Goal: Task Accomplishment & Management: Manage account settings

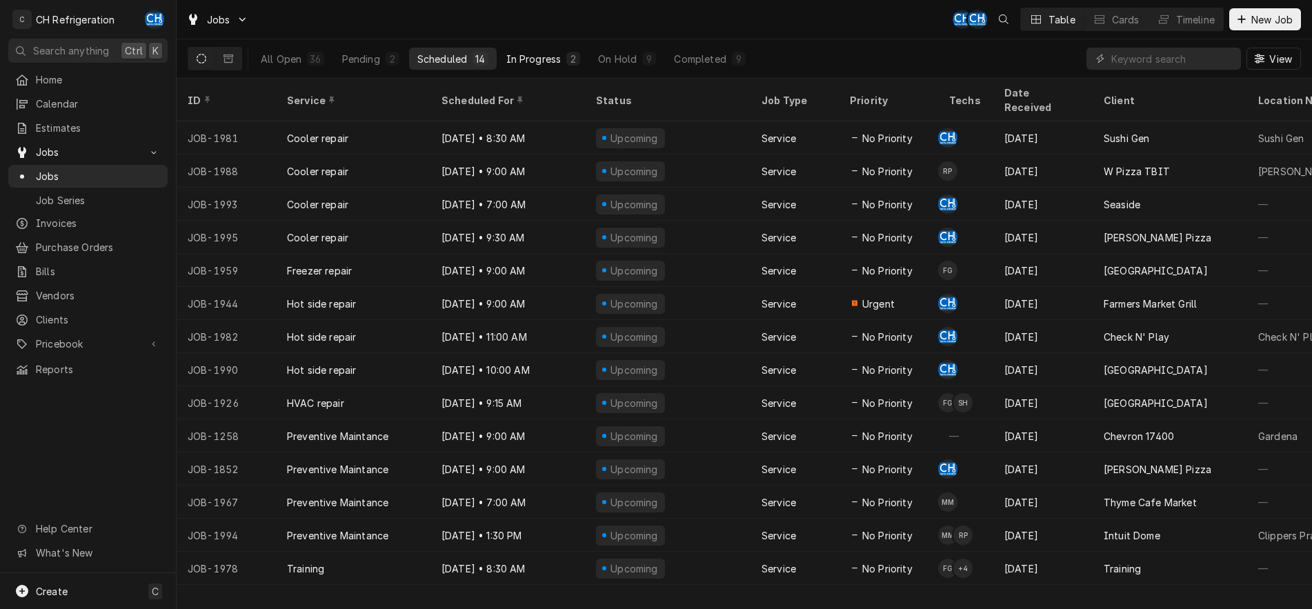
click at [515, 62] on div "In Progress" at bounding box center [533, 59] width 55 height 14
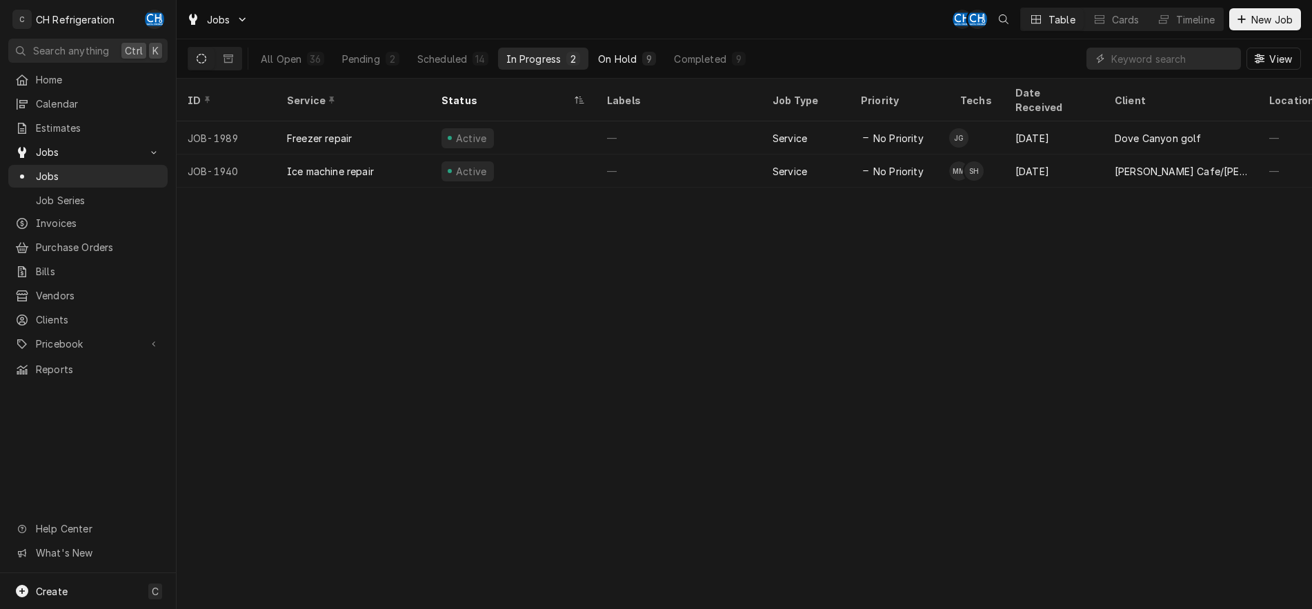
click at [630, 66] on button "On Hold 9" at bounding box center [627, 59] width 75 height 22
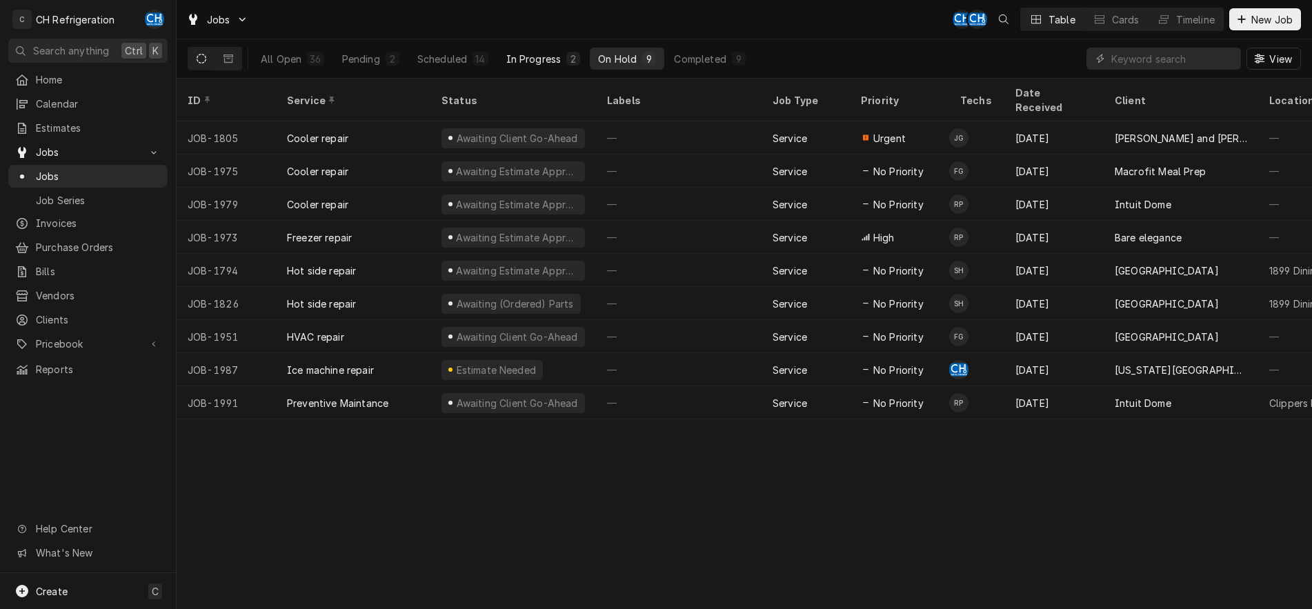
click at [546, 63] on div "In Progress" at bounding box center [533, 59] width 55 height 14
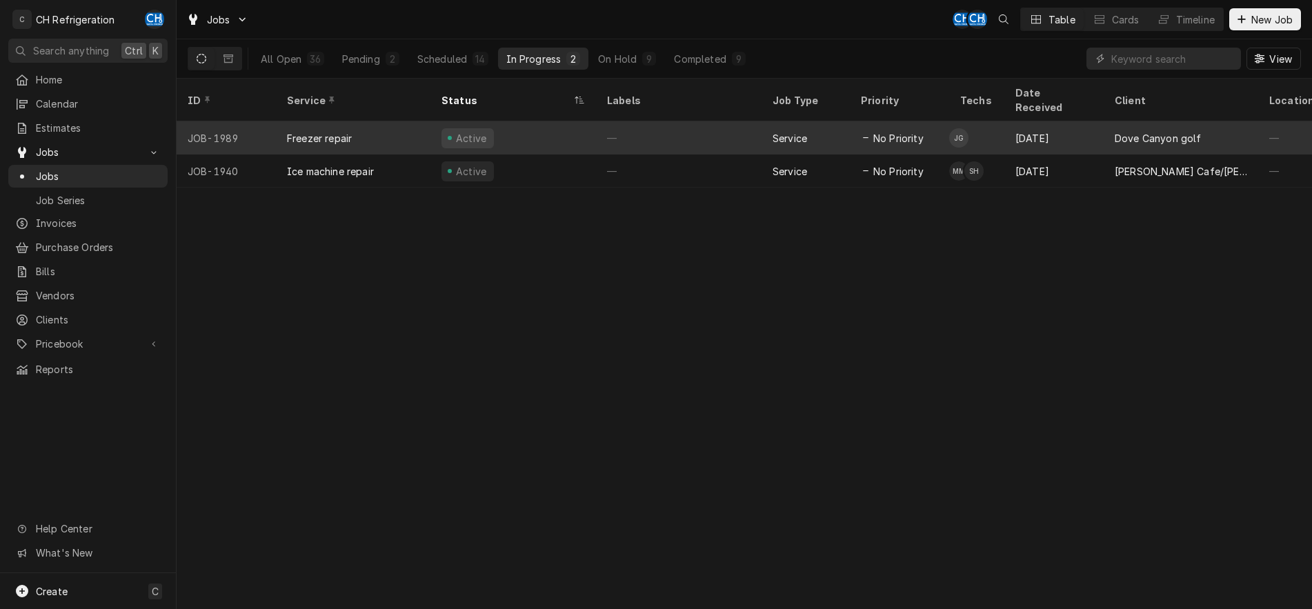
click at [734, 121] on div "—" at bounding box center [679, 137] width 166 height 33
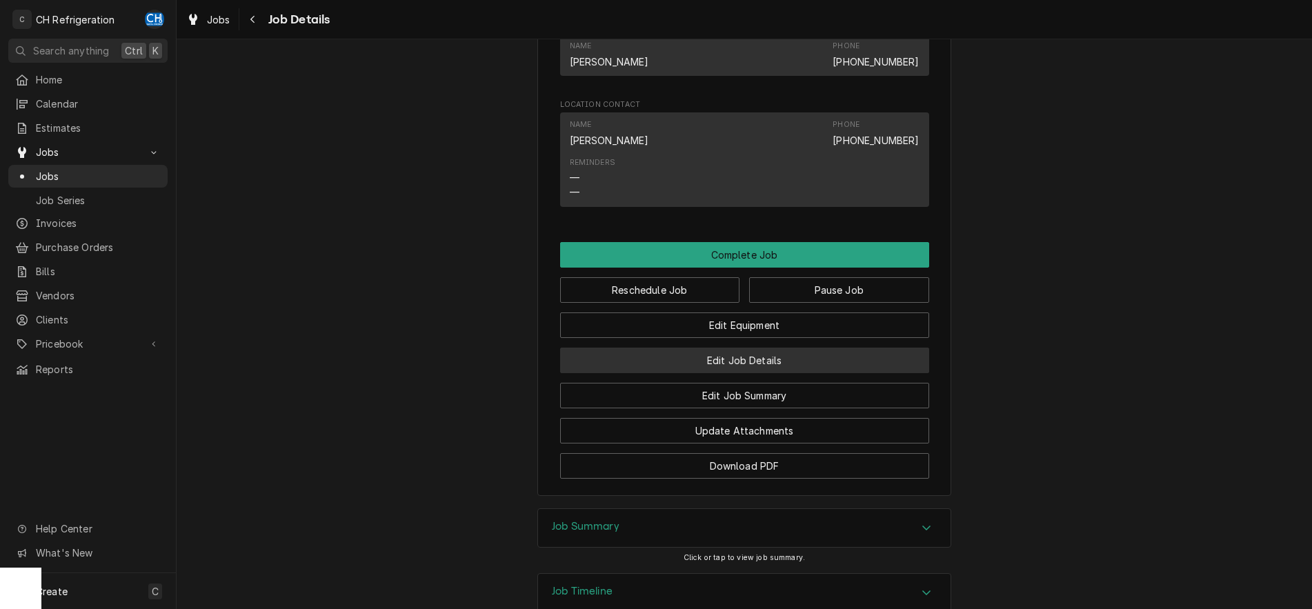
scroll to position [804, 0]
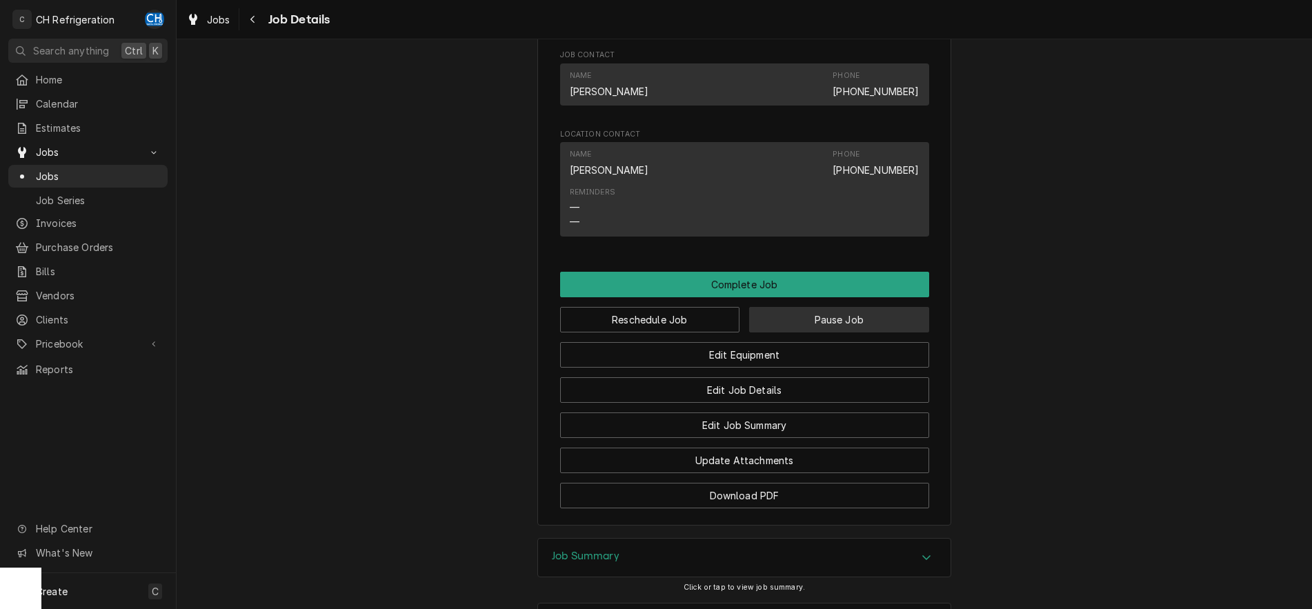
click at [804, 333] on button "Pause Job" at bounding box center [839, 320] width 180 height 26
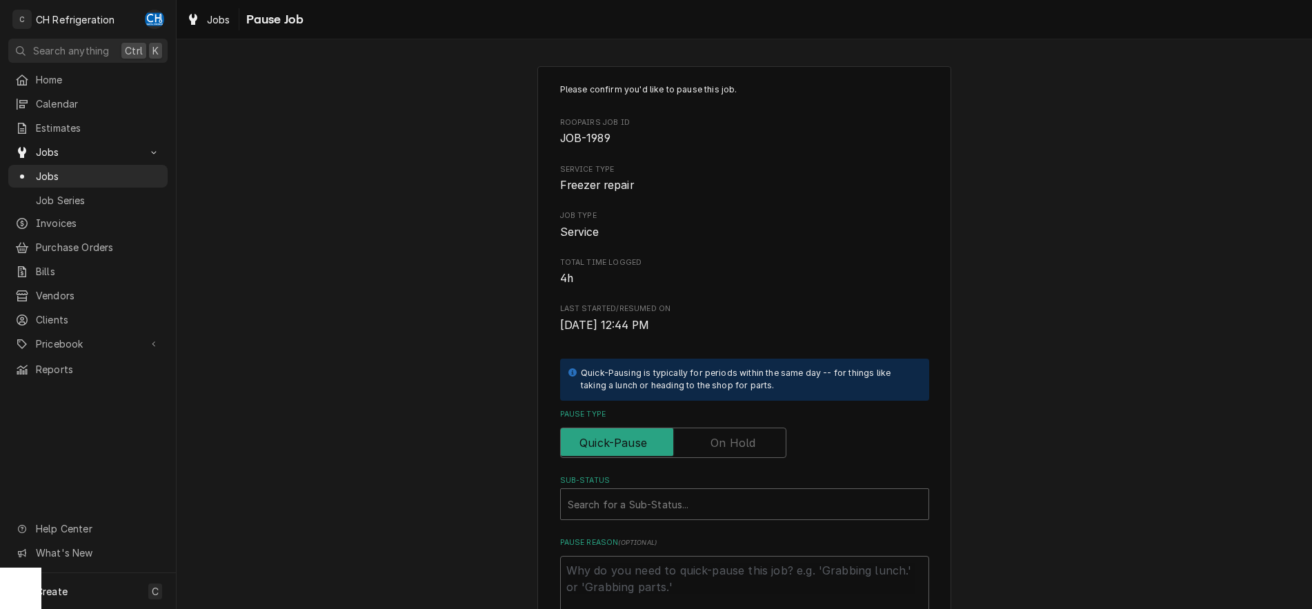
click at [751, 447] on label "Pause Type" at bounding box center [673, 443] width 226 height 30
click at [747, 442] on label "Pause Type" at bounding box center [673, 443] width 226 height 30
click at [747, 442] on input "Pause Type" at bounding box center [673, 443] width 214 height 30
checkbox input "true"
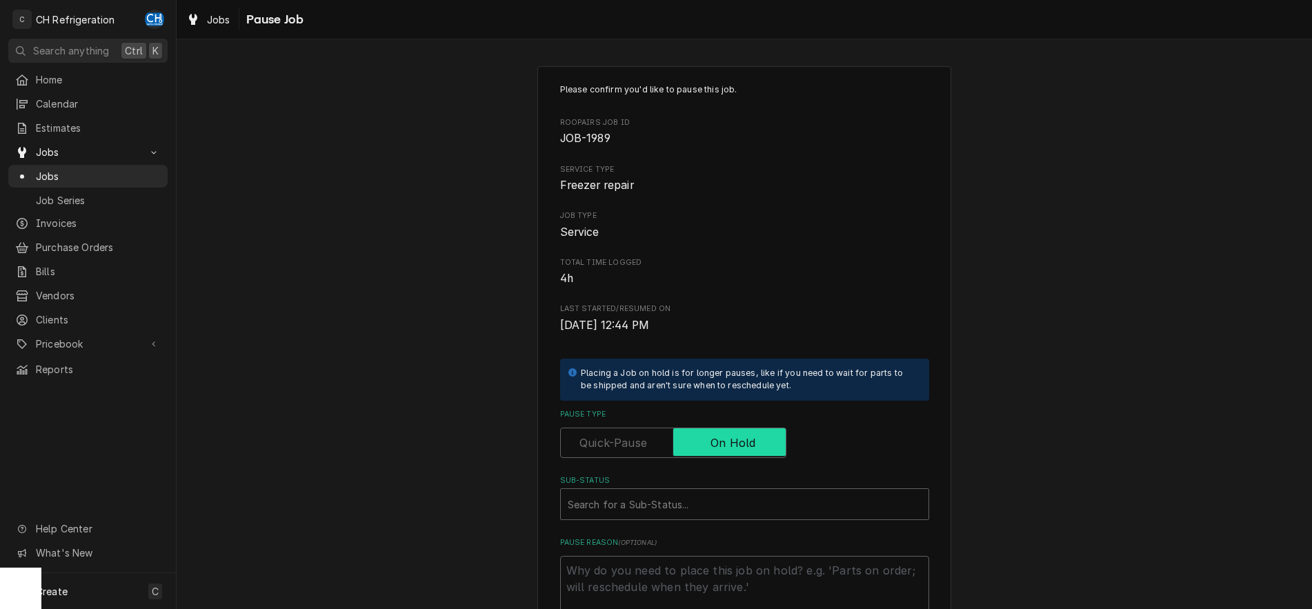
scroll to position [163, 0]
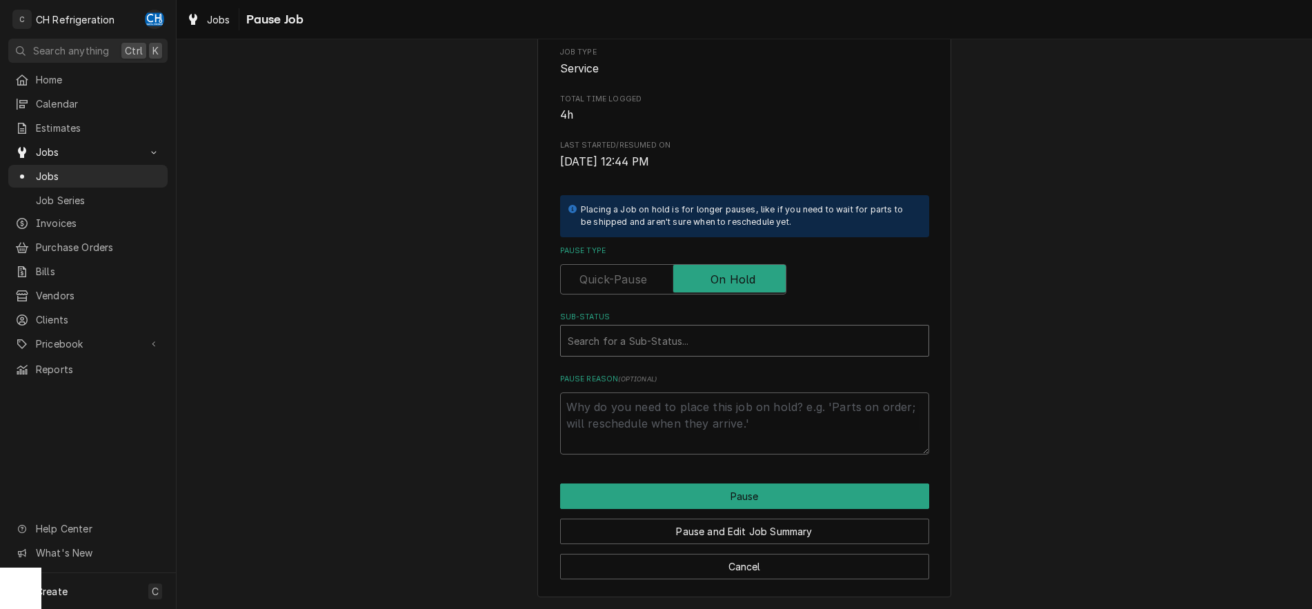
type textarea "x"
click at [684, 334] on div "Sub-Status" at bounding box center [745, 340] width 354 height 25
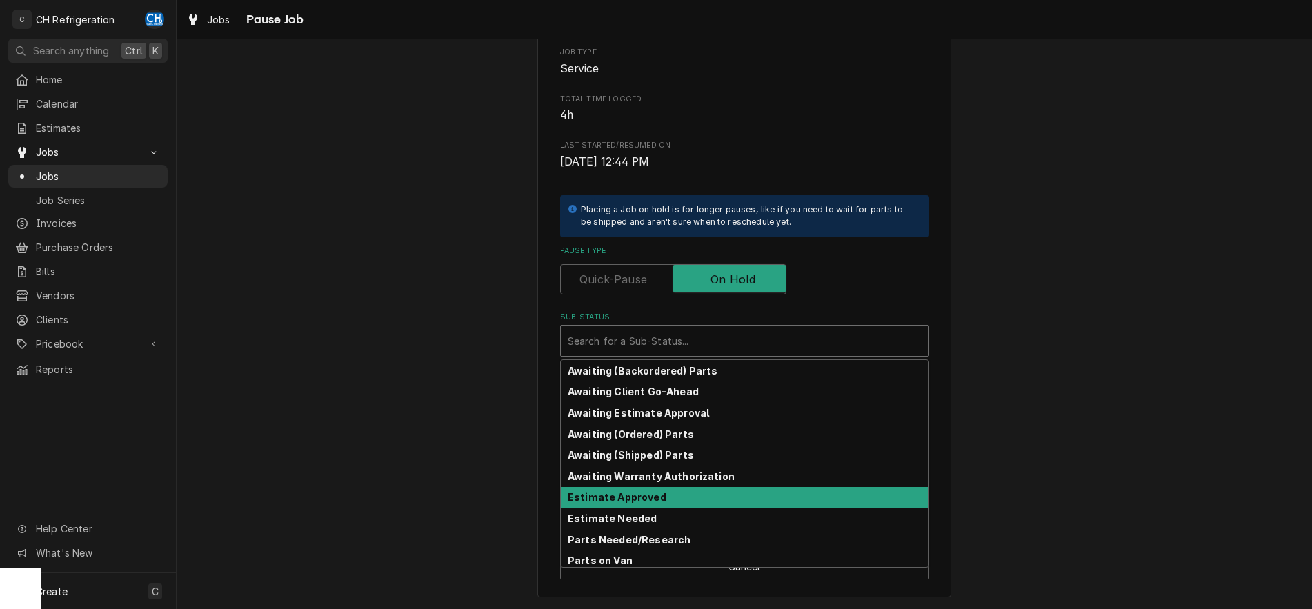
scroll to position [68, 0]
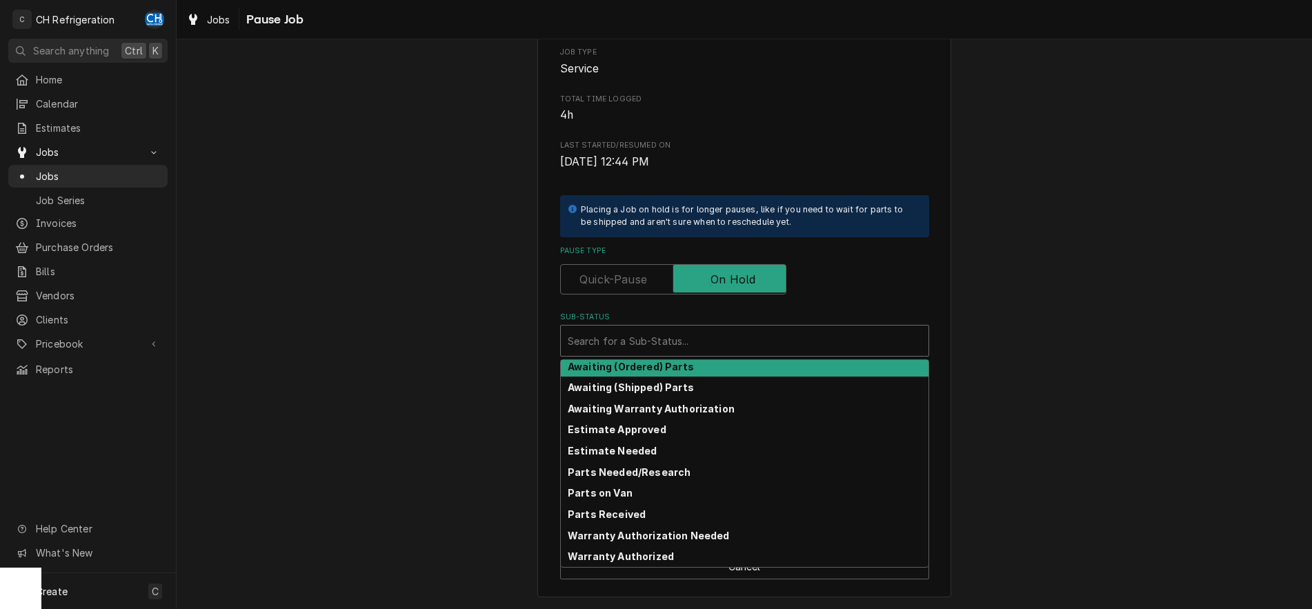
click at [634, 278] on label "Pause Type" at bounding box center [673, 279] width 226 height 30
click at [634, 278] on input "Pause Type" at bounding box center [673, 279] width 214 height 30
checkbox input "false"
type textarea "x"
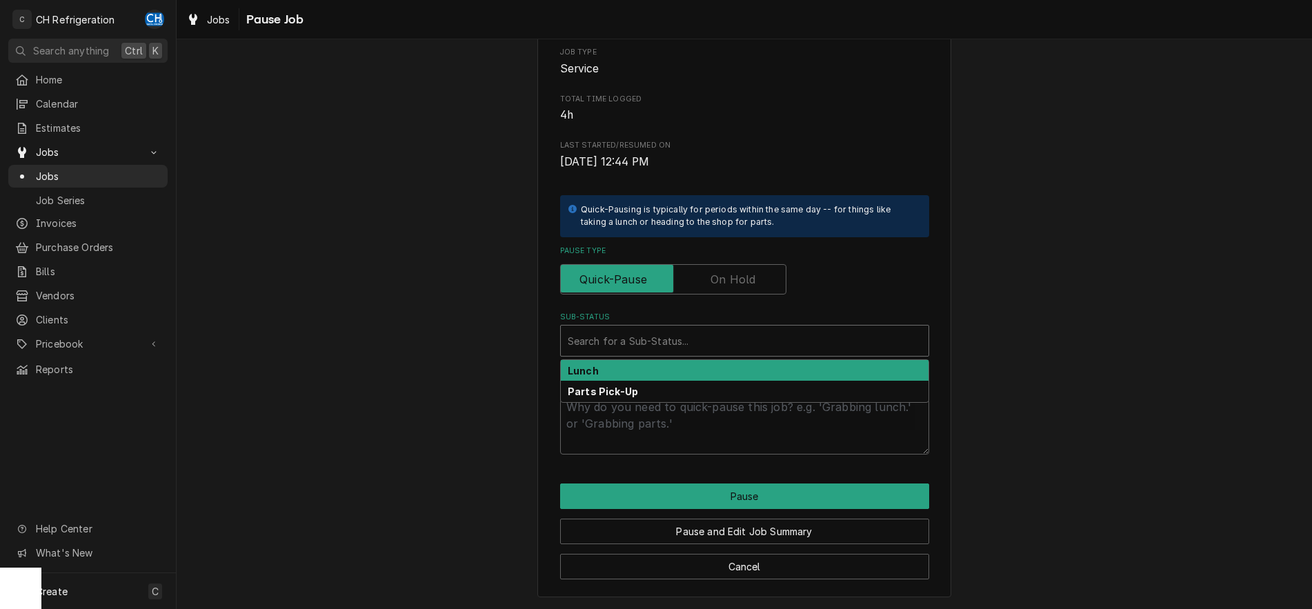
click at [651, 339] on div "Sub-Status" at bounding box center [745, 340] width 354 height 25
click at [760, 277] on input "Pause Type" at bounding box center [673, 279] width 214 height 30
checkbox input "true"
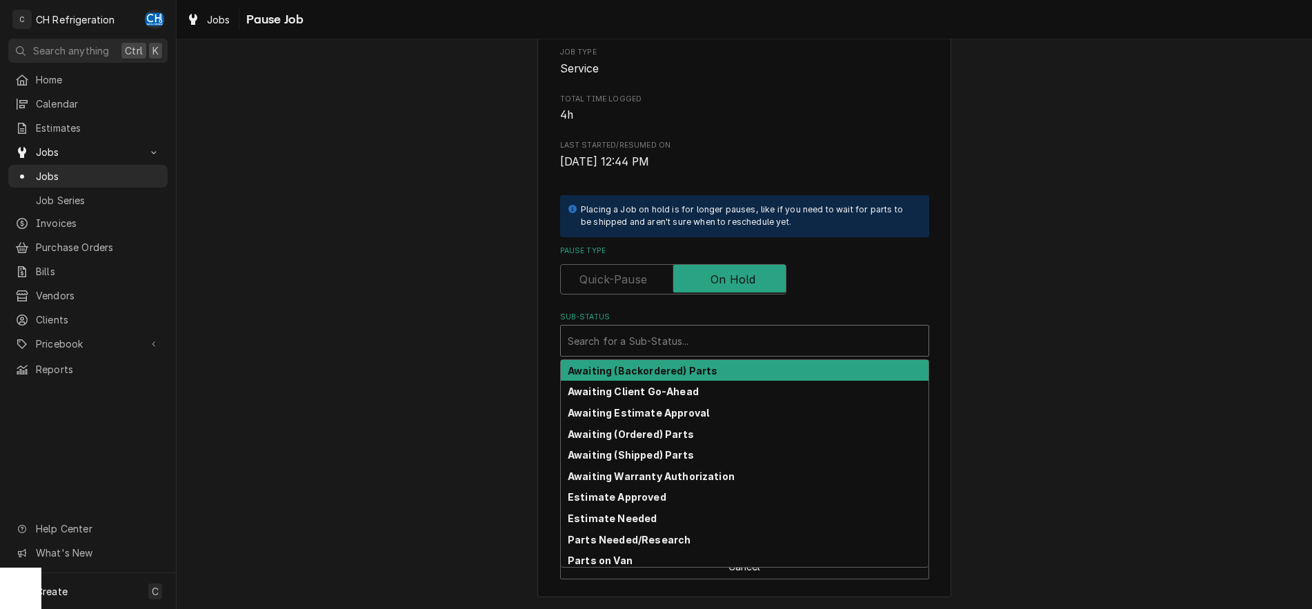
click at [697, 346] on div "Sub-Status" at bounding box center [745, 340] width 354 height 25
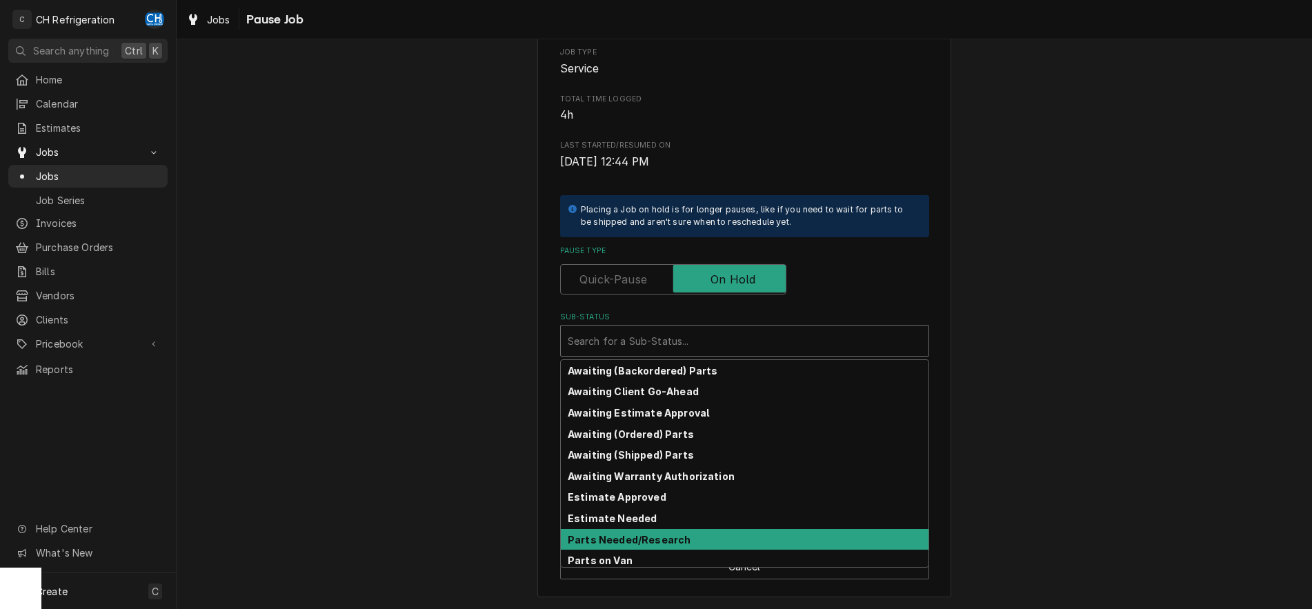
click at [683, 536] on div "Parts Needed/Research" at bounding box center [745, 539] width 368 height 21
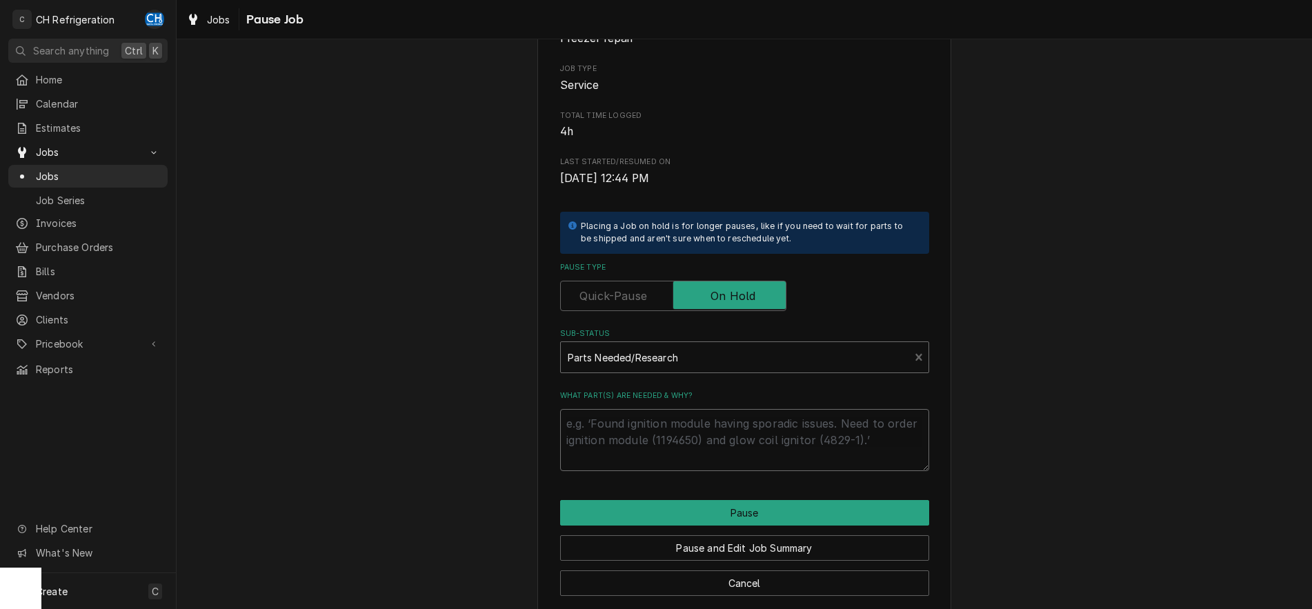
click at [668, 440] on textarea "What part(s) are needed & why?" at bounding box center [744, 440] width 369 height 62
type textarea "x"
type textarea "f"
type textarea "x"
type textarea "fa"
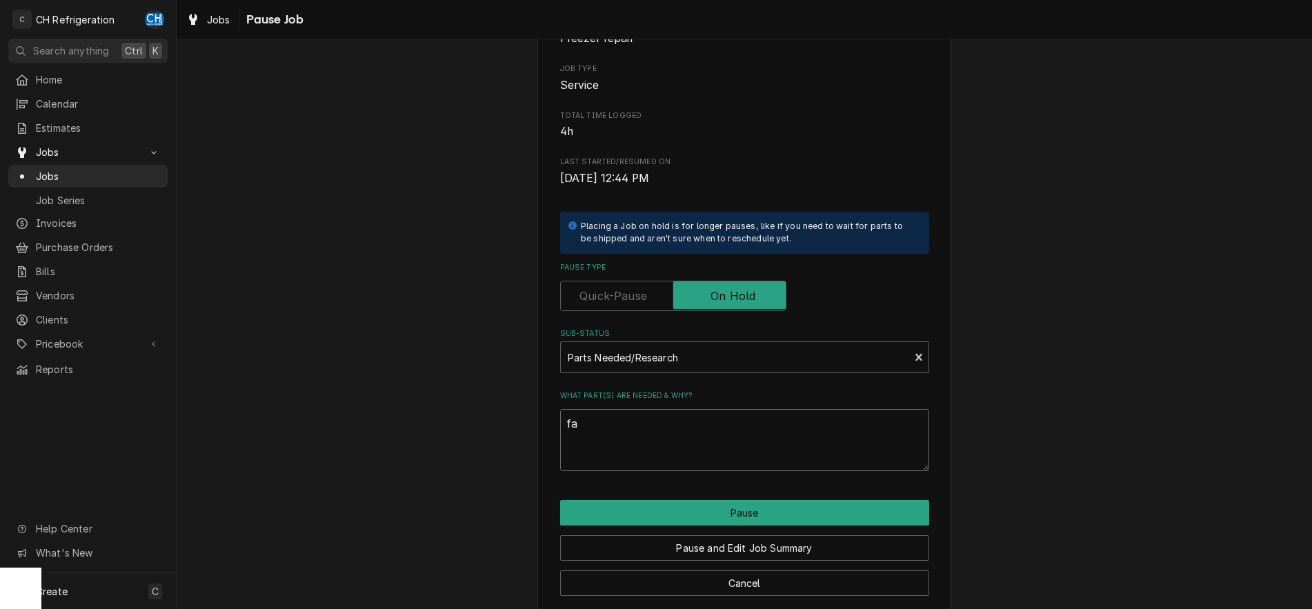
type textarea "x"
type textarea "fan"
type textarea "x"
type textarea "fan"
type textarea "x"
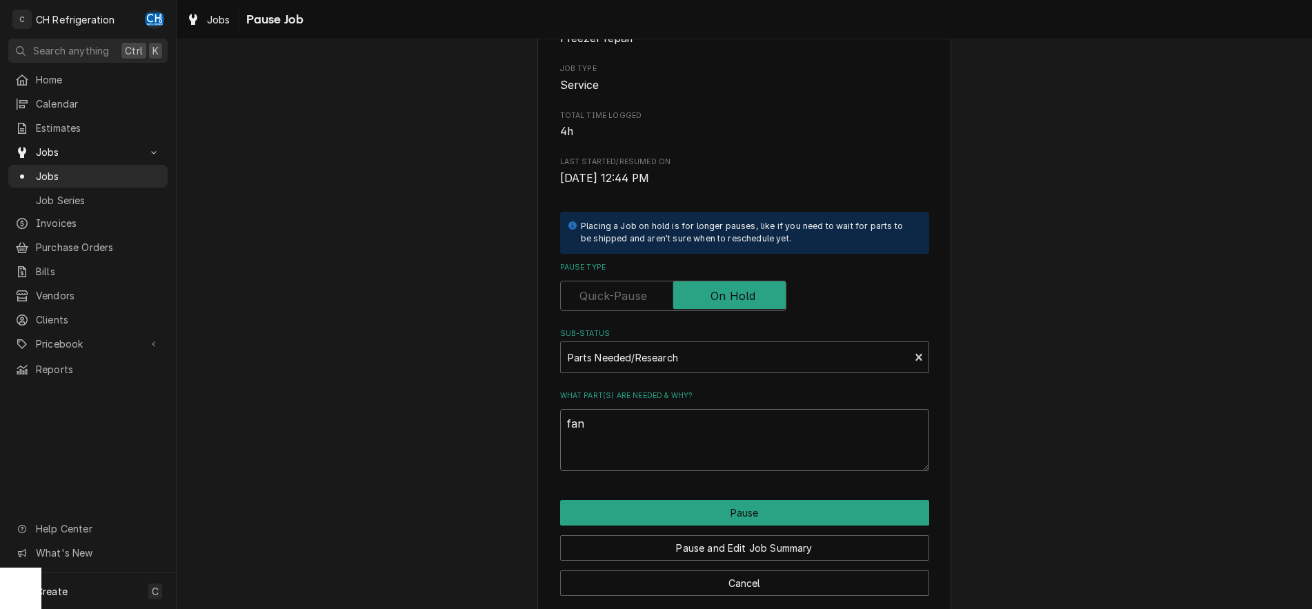
type textarea "fan b"
type textarea "x"
type textarea "fan bl"
type textarea "x"
type textarea "fan bla"
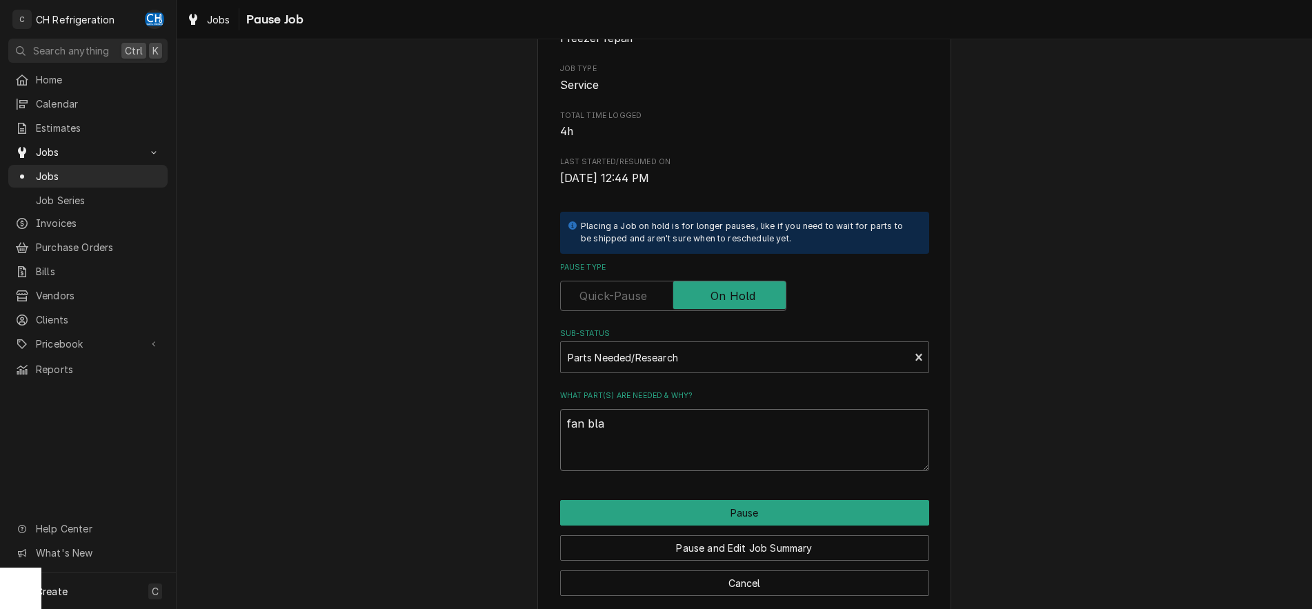
type textarea "x"
type textarea "fan blad"
type textarea "x"
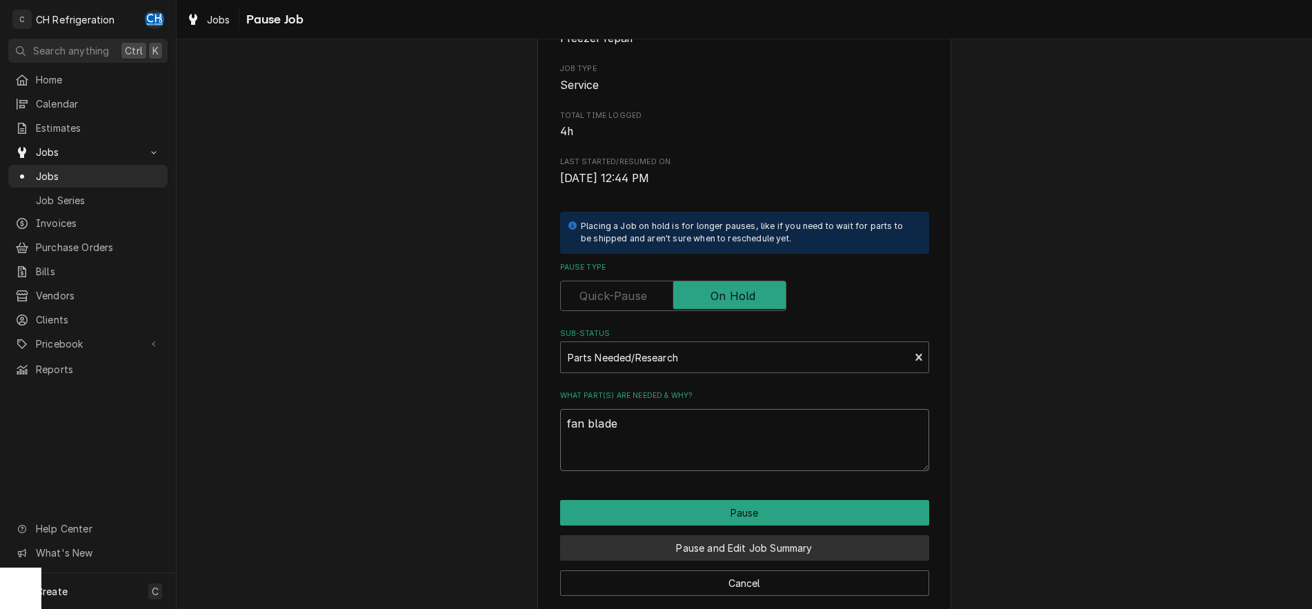
type textarea "fan blade"
click at [757, 548] on button "Pause and Edit Job Summary" at bounding box center [744, 548] width 369 height 26
type textarea "x"
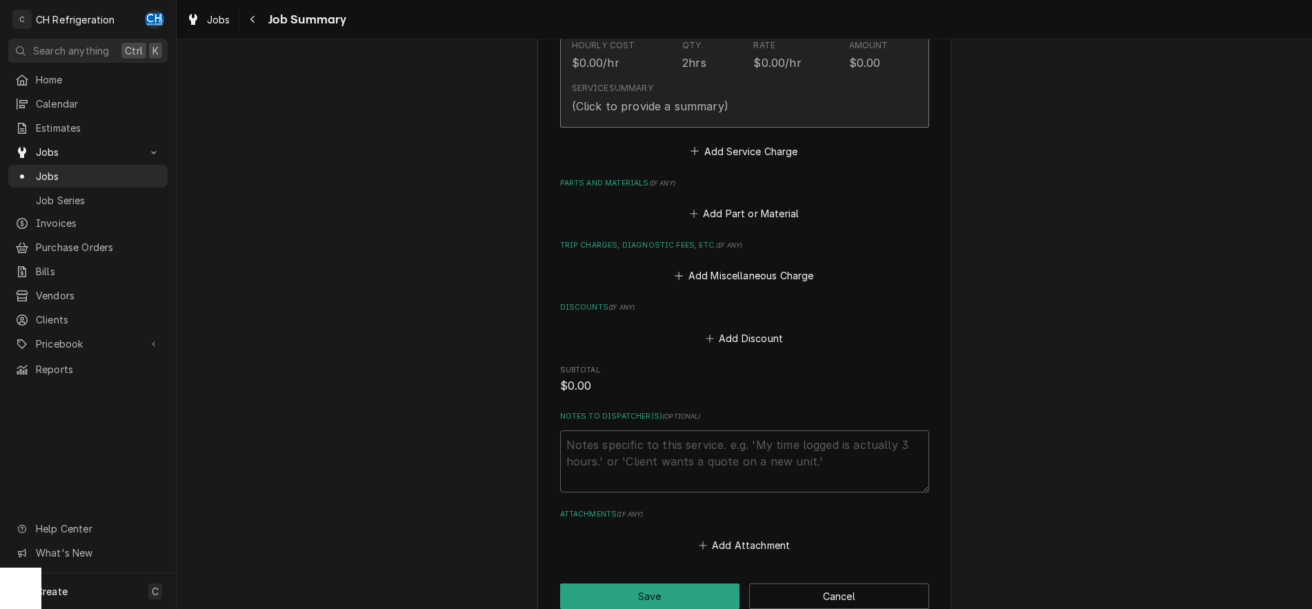
scroll to position [493, 0]
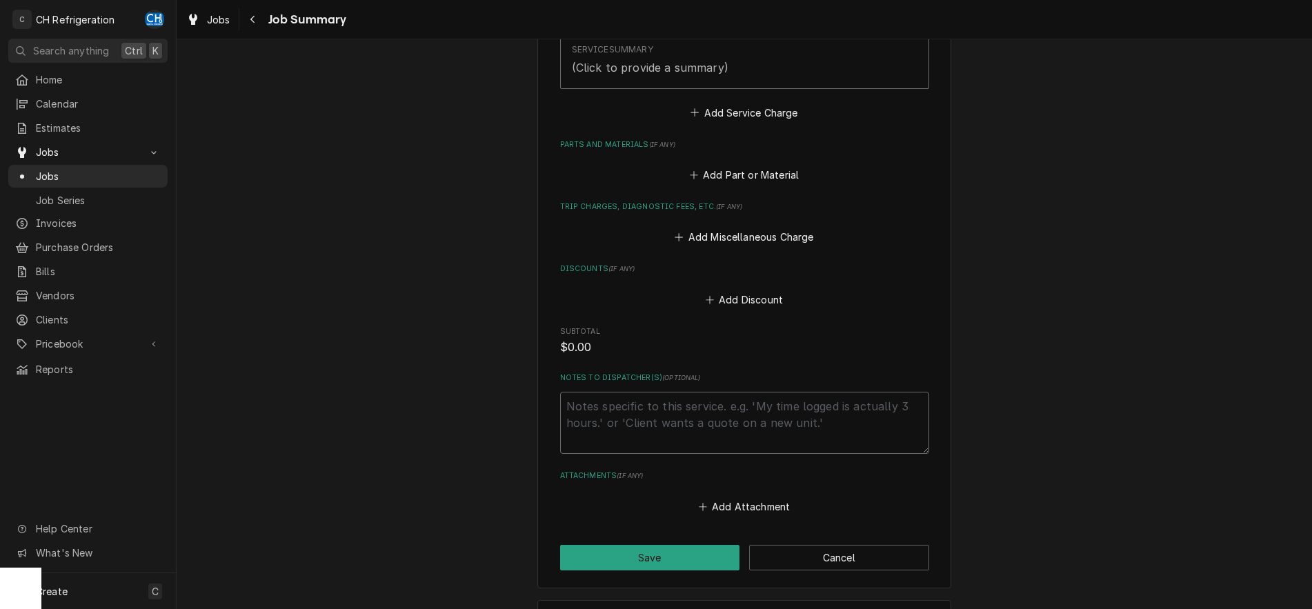
type textarea "x"
click at [673, 411] on textarea "Notes to Dispatcher(s) ( optional )" at bounding box center [744, 423] width 369 height 62
type textarea "o"
type textarea "x"
type textarea "on"
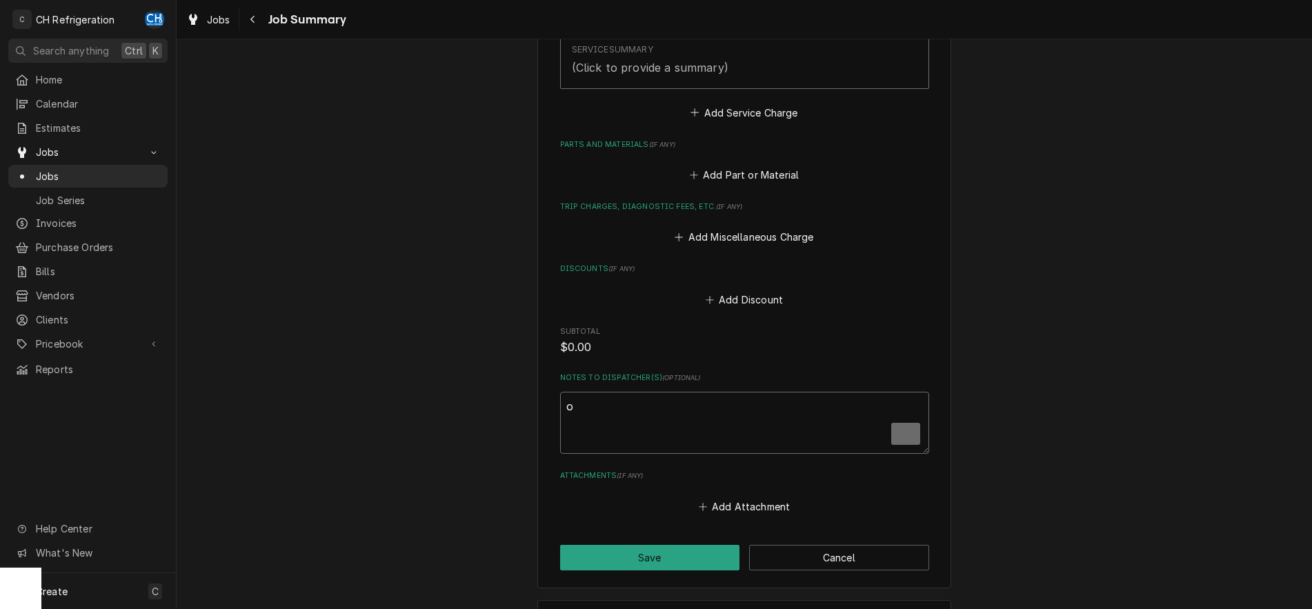
type textarea "x"
type textarea "ony"
type textarea "x"
type textarea "on"
type textarea "x"
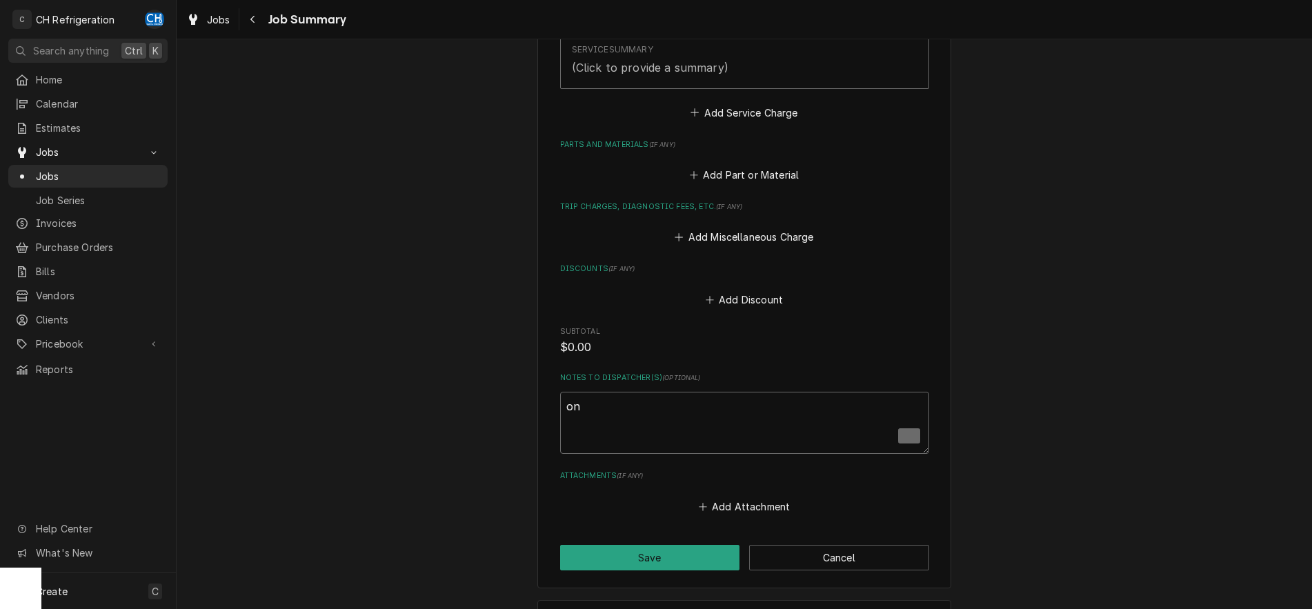
type textarea "onl"
type textarea "x"
type textarea "only"
type textarea "x"
type textarea "only"
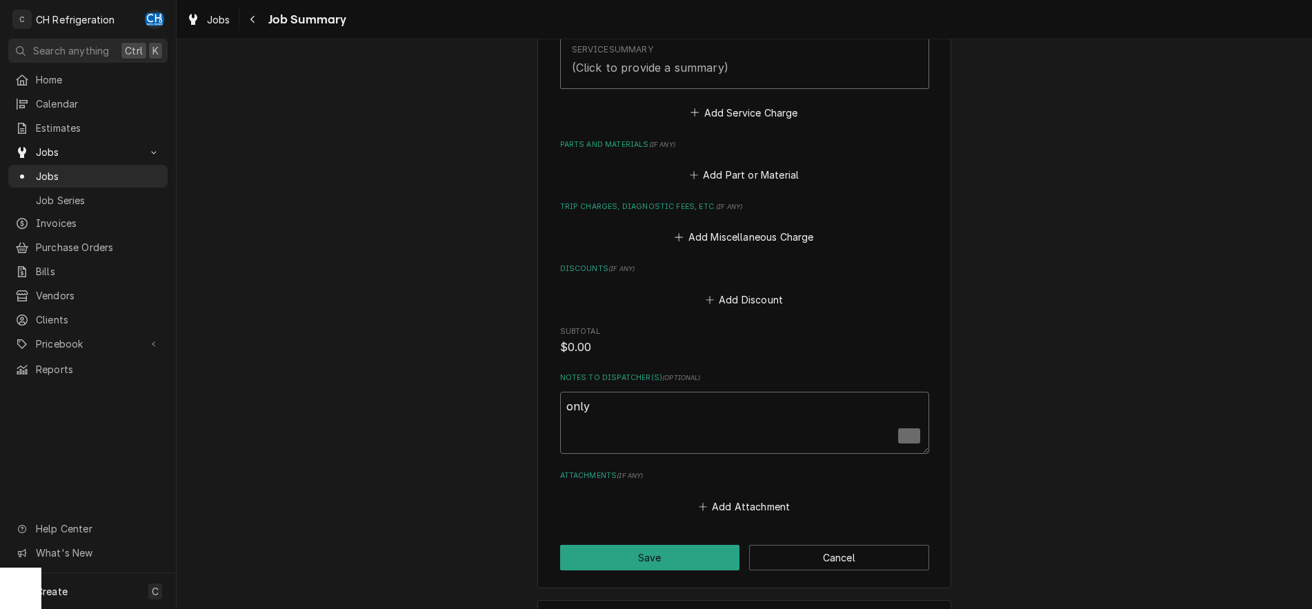
type textarea "x"
type textarea "only 2"
type textarea "x"
type textarea "only 2"
type textarea "x"
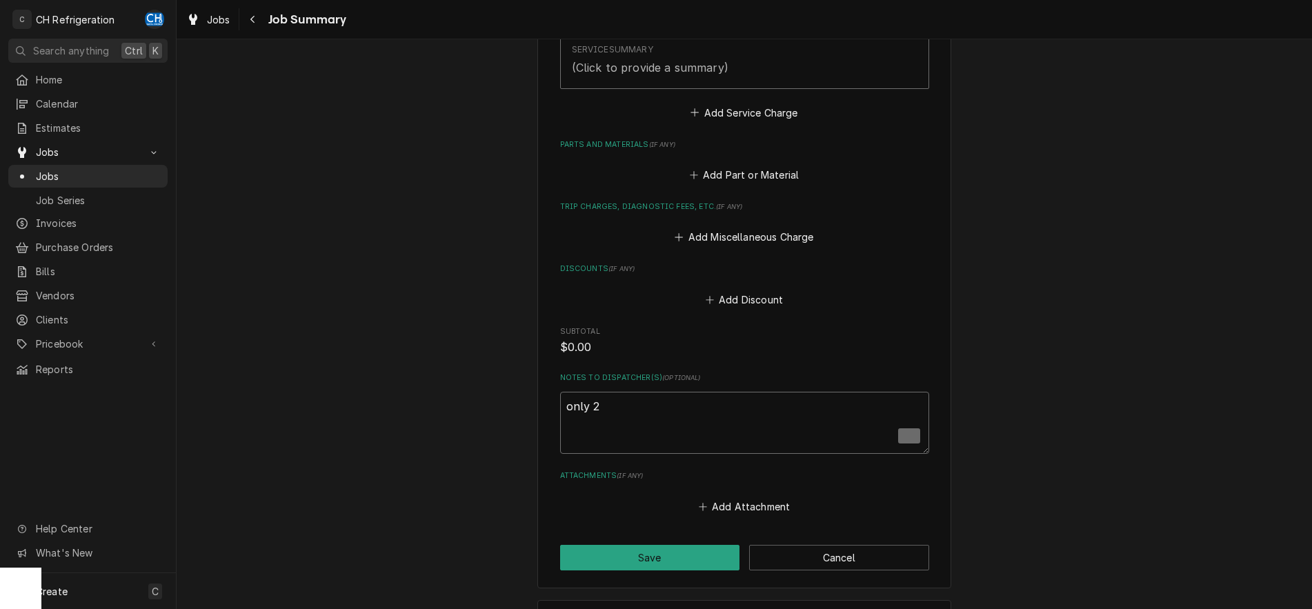
type textarea "only 2 h"
type textarea "x"
type textarea "only 2 ho"
type textarea "x"
type textarea "only 2 hou"
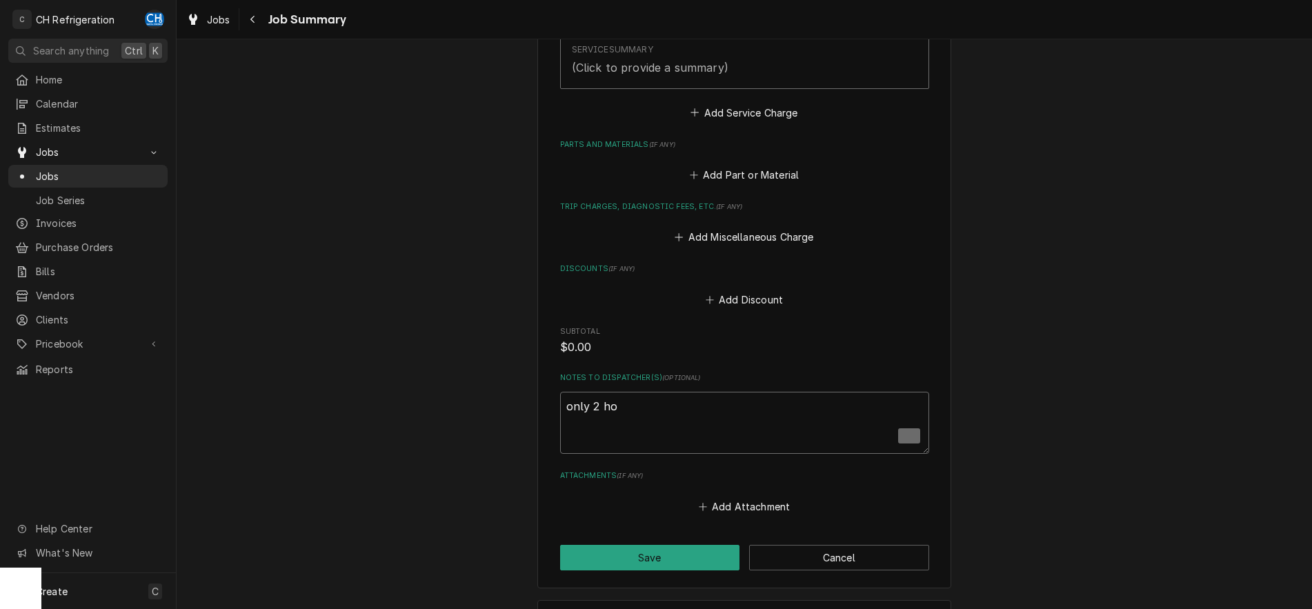
type textarea "x"
type textarea "only 2 hour"
type textarea "x"
type textarea "only 2 hours"
type textarea "x"
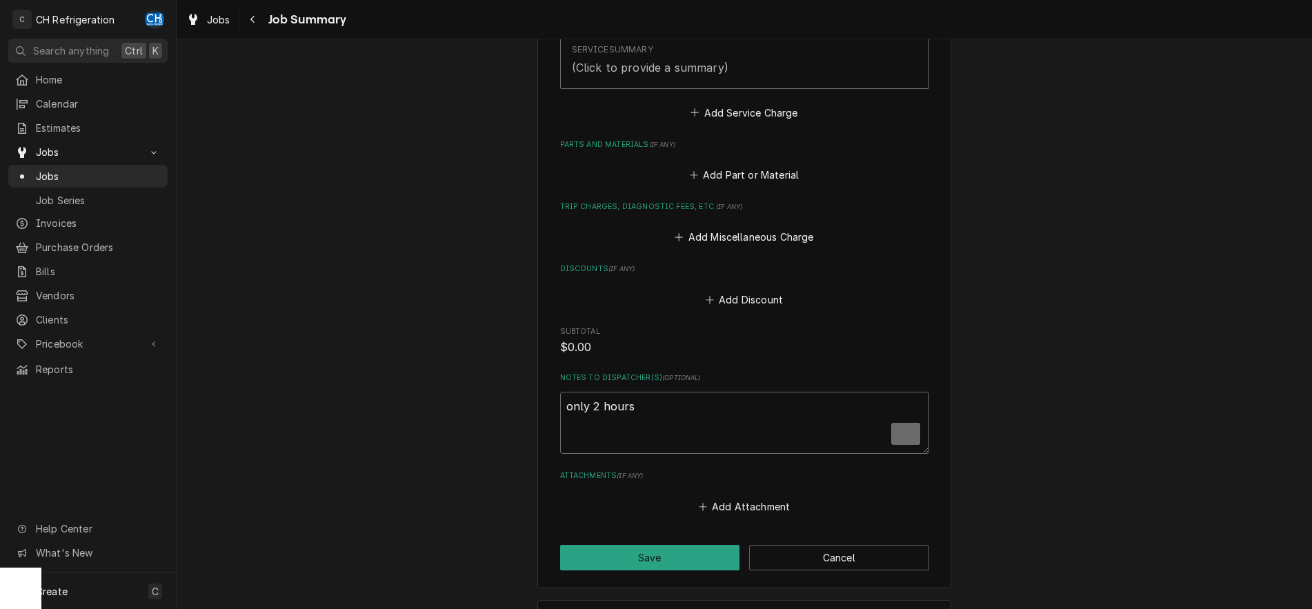
type textarea "only 2 hours"
type textarea "x"
type textarea "only 2 hours ("
type textarea "x"
type textarea "only 2 hours (o"
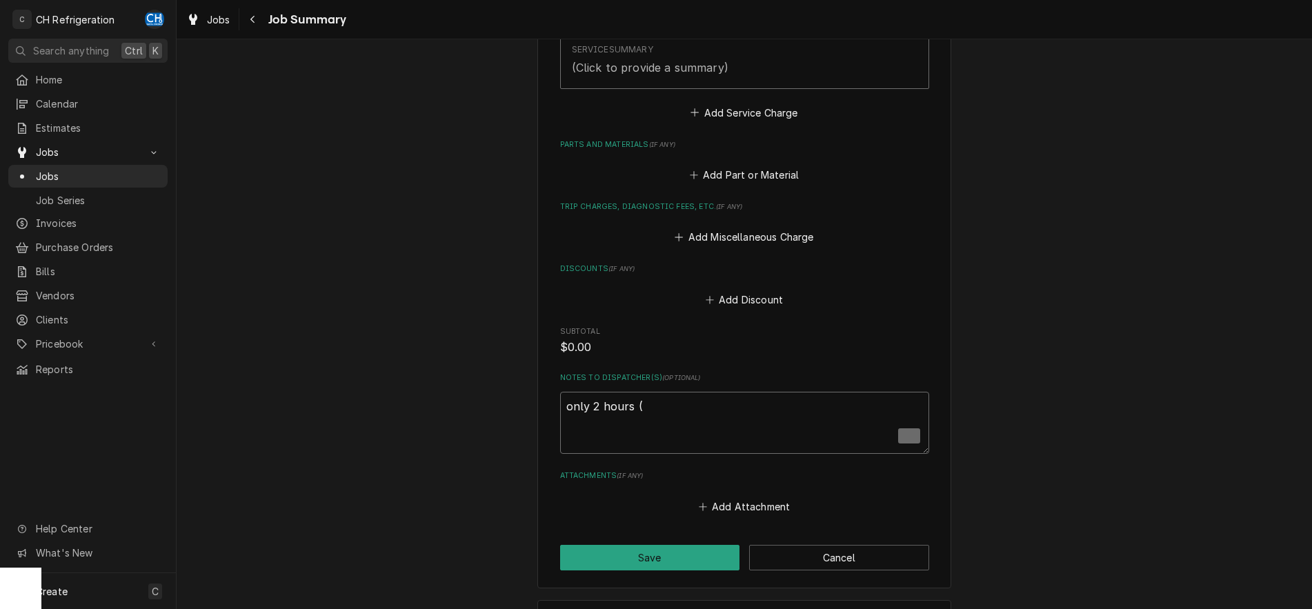
type textarea "x"
type textarea "only 2 hours (ou"
type textarea "x"
type textarea "only 2 hours (out"
type textarea "x"
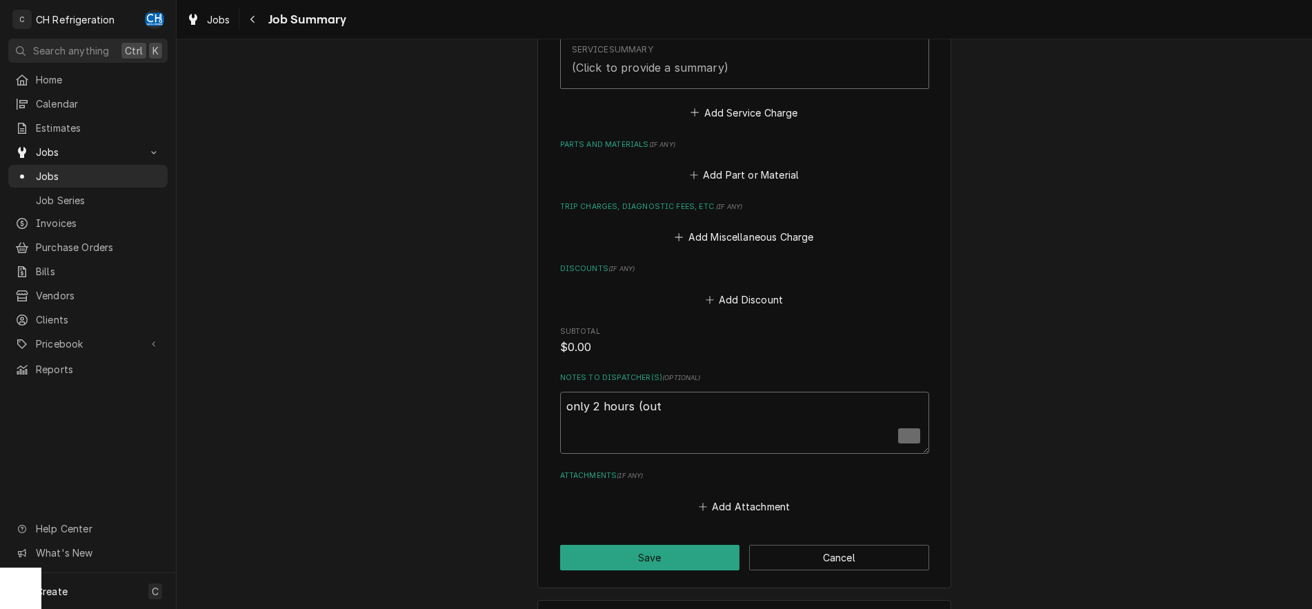
type textarea "only 2 hours (out"
type textarea "x"
type textarea "only 2 hours (out o"
type textarea "x"
type textarea "only 2 hours (out of"
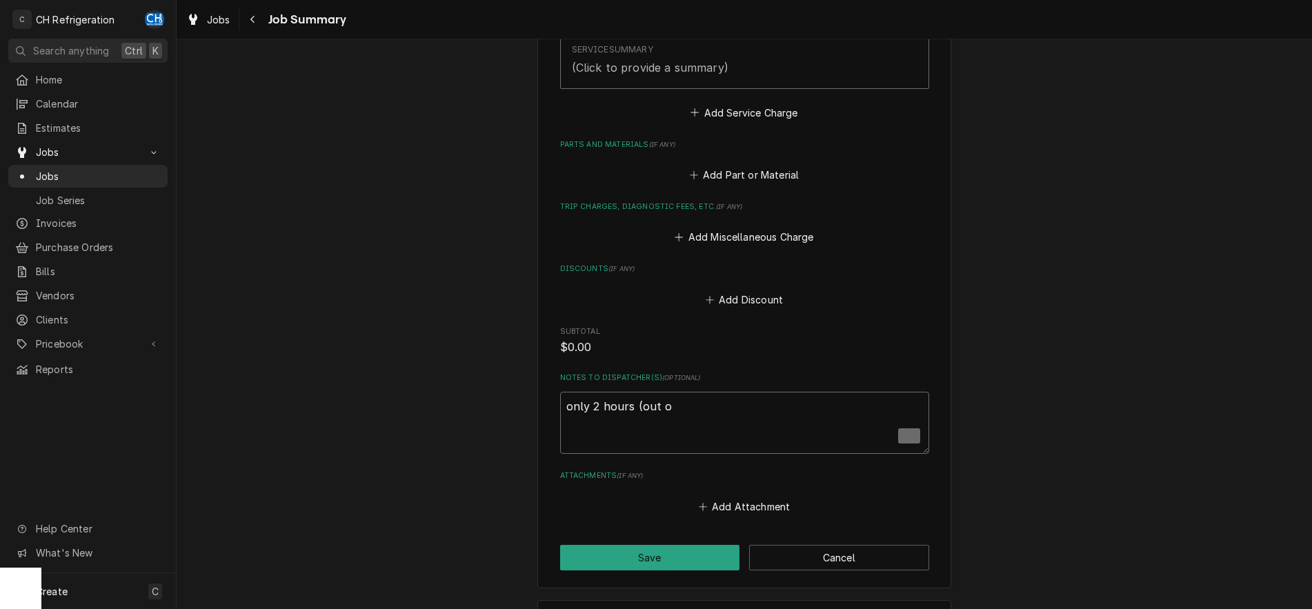
type textarea "x"
type textarea "only 2 hours (out of"
type textarea "x"
type textarea "only 2 hours (out of 4"
type textarea "x"
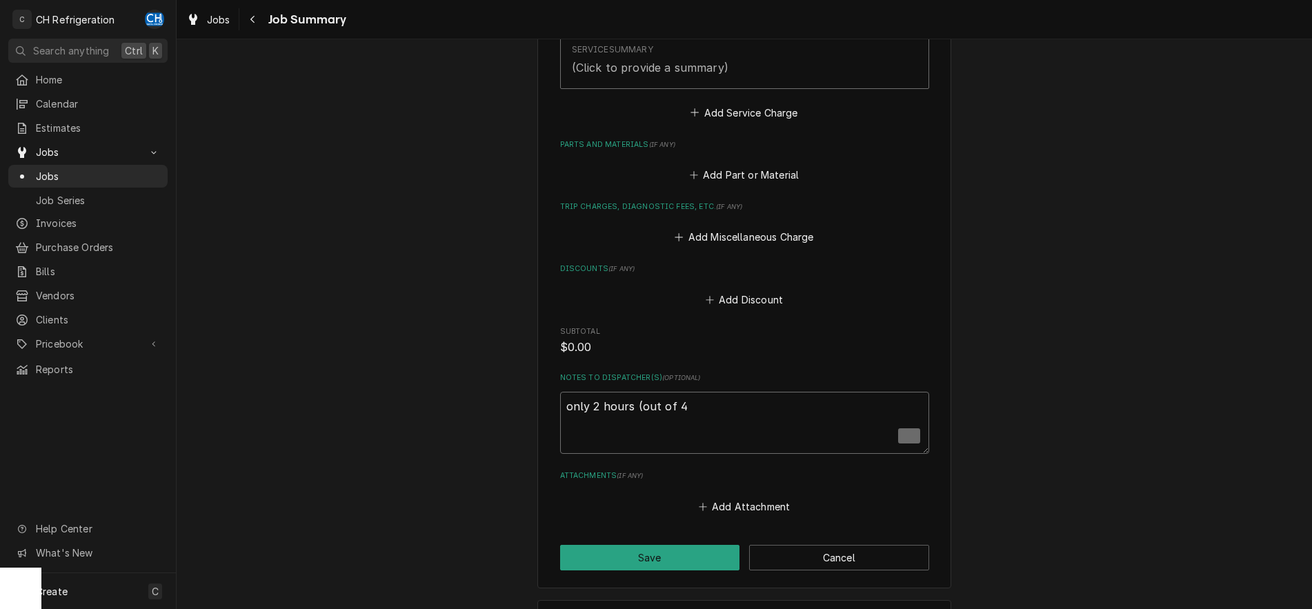
type textarea "only 2 hours (out of 4"
type textarea "x"
type textarea "only 2 hours (out of 4 r"
type textarea "x"
type textarea "only 2 hours (out of 4 re"
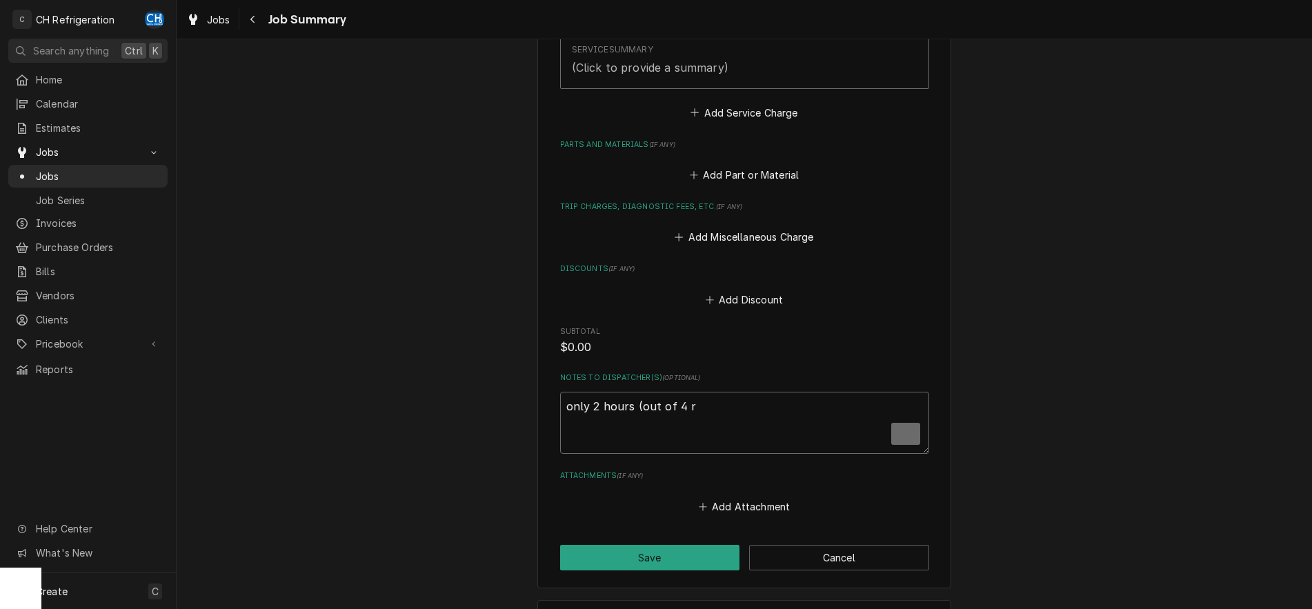
type textarea "x"
type textarea "only 2 hours (out of 4 rec"
type textarea "x"
type textarea "only 2 hours (out of 4 reco"
type textarea "x"
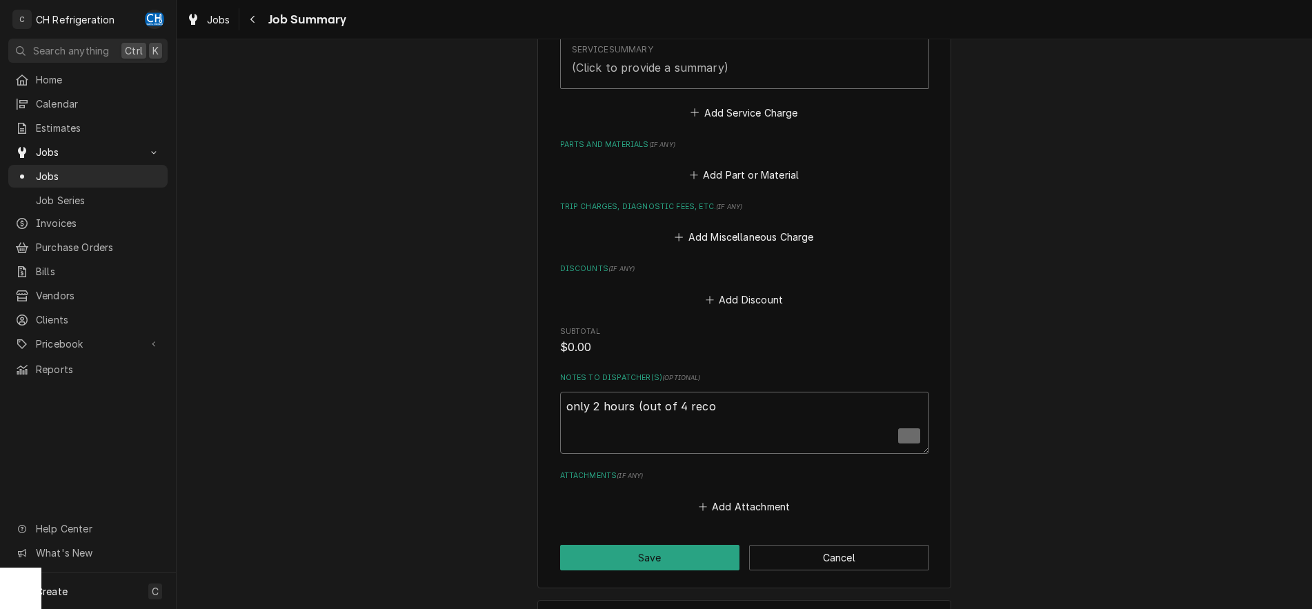
type textarea "only 2 hours (out of 4 recor"
type textarea "x"
type textarea "only 2 hours (out of 4 record"
type textarea "x"
type textarea "only 2 hours (out of 4 recordi"
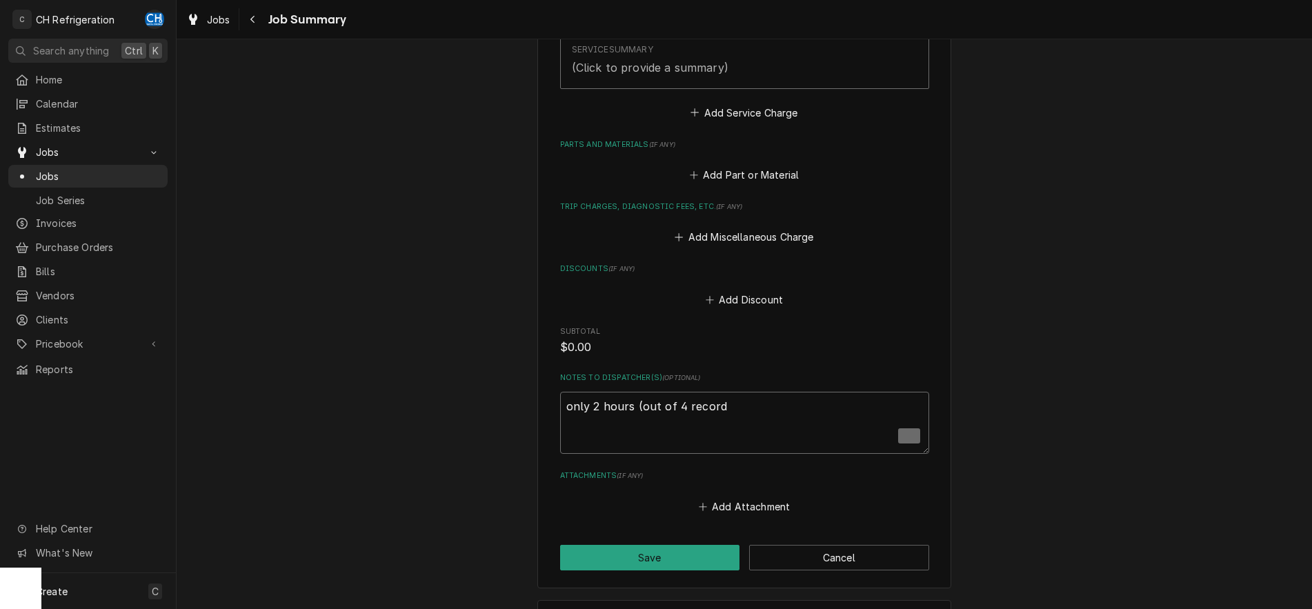
type textarea "x"
type textarea "only 2 hours (out of 4 record"
type textarea "x"
type textarea "only 2 hours (out of 4 recor"
type textarea "x"
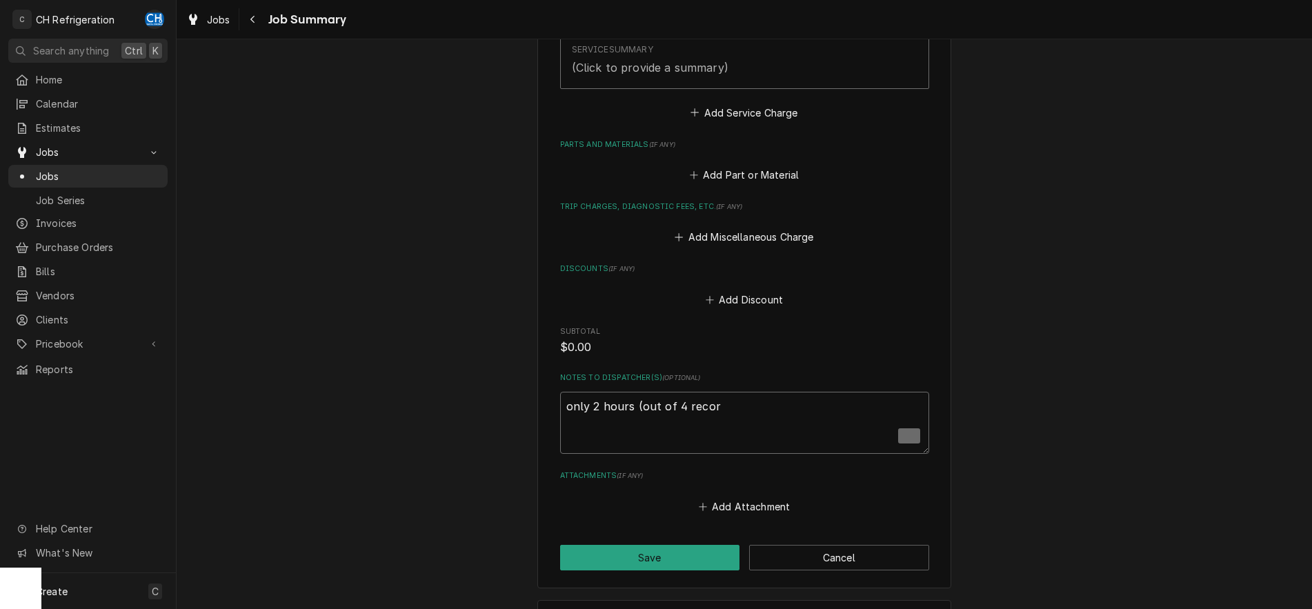
type textarea "only 2 hours (out of 4 reco"
type textarea "x"
type textarea "only 2 hours (out of 4 rec"
type textarea "x"
type textarea "only 2 hours (out of 4 re"
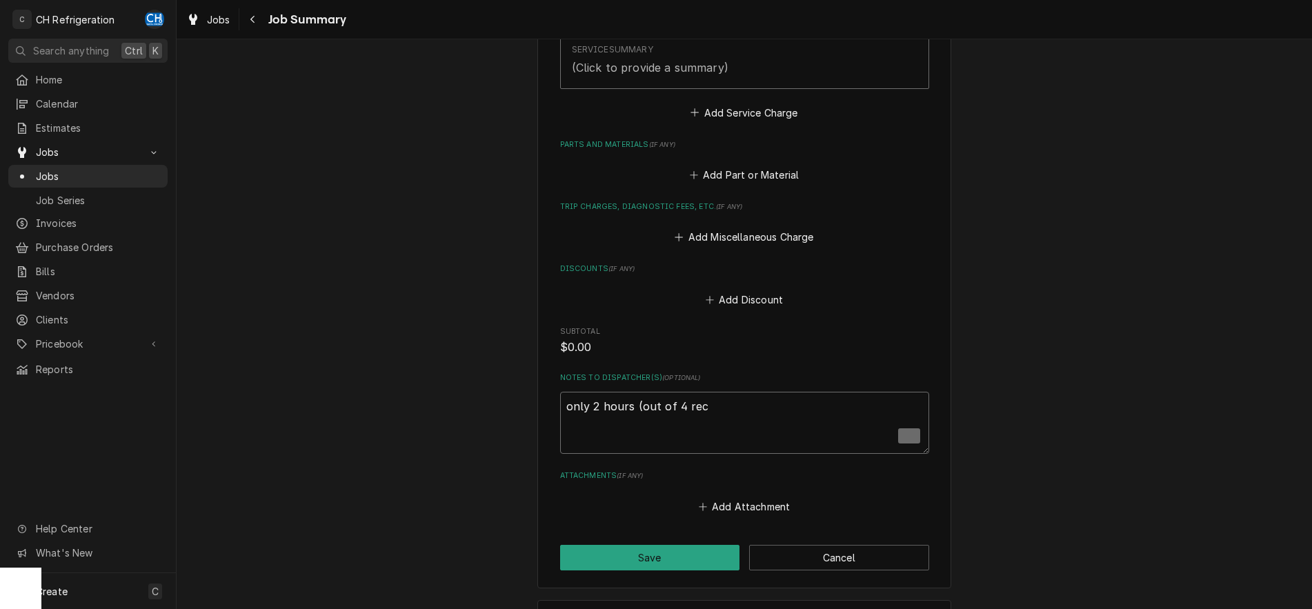
type textarea "x"
type textarea "only 2 hours (out of 4 r"
type textarea "x"
type textarea "only 2 hours (out of 4"
type textarea "x"
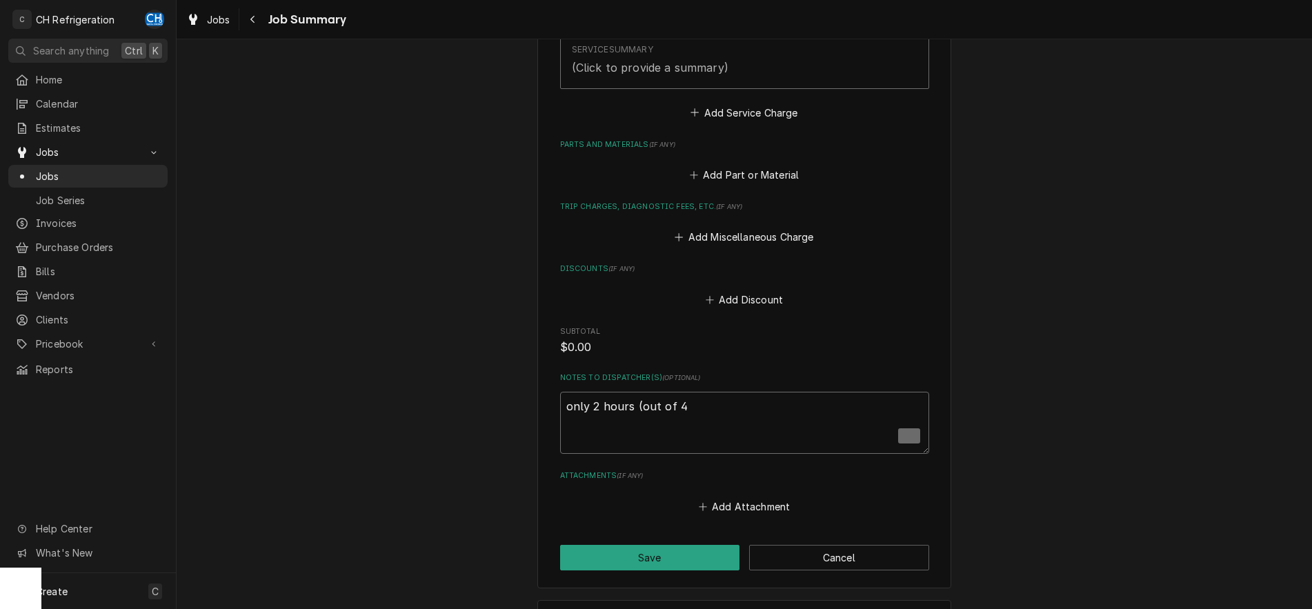
type textarea "only 2 hours (out of 4"
type textarea "x"
type textarea "only 2 hours (out of"
type textarea "x"
type textarea "only 2 hours (out of"
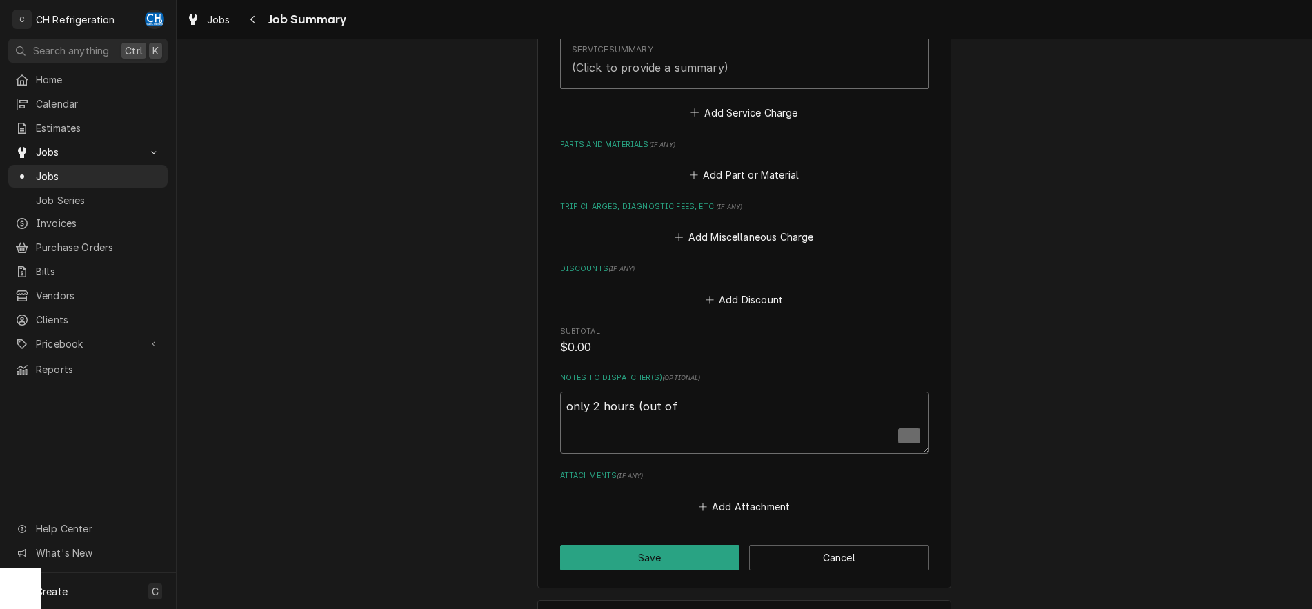
type textarea "x"
type textarea "only 2 hours (out o"
type textarea "x"
type textarea "only 2 hours (out"
type textarea "x"
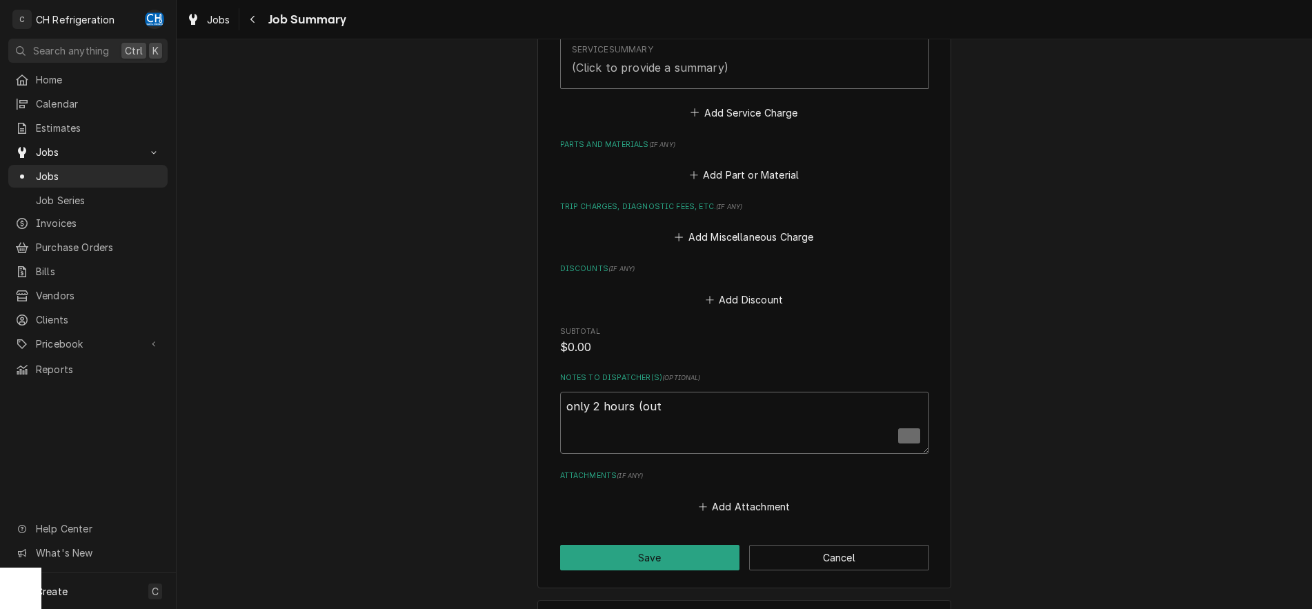
type textarea "only 2 hours (out"
type textarea "x"
type textarea "only 2 hours (ou"
type textarea "x"
type textarea "only 2 hours (o"
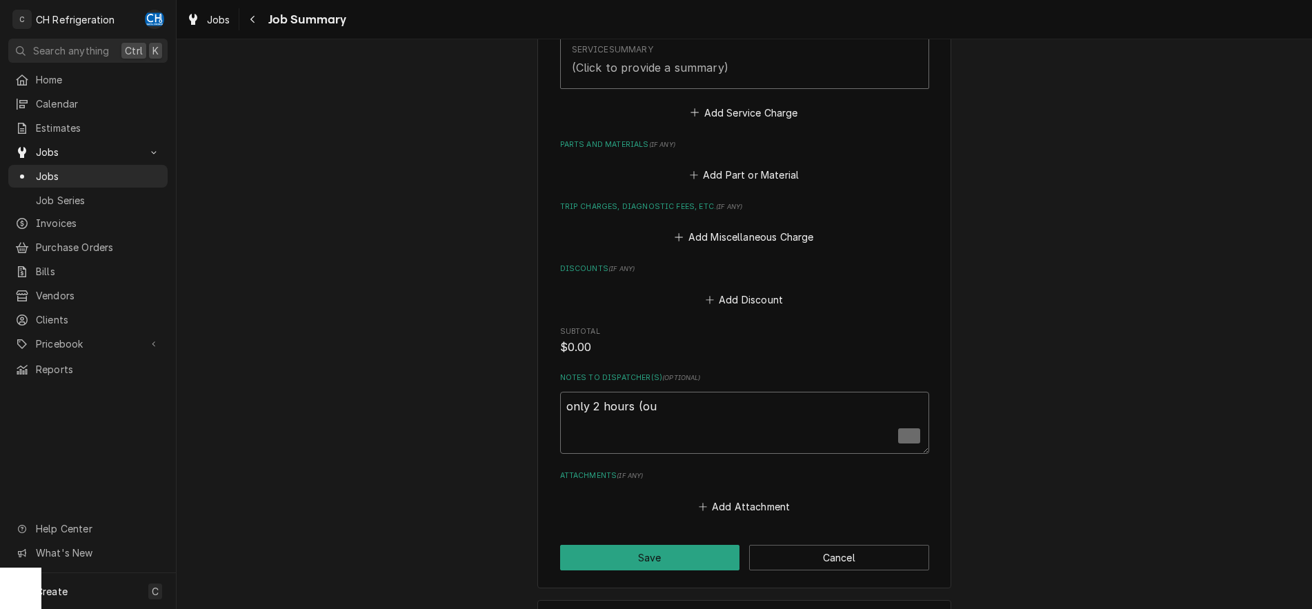
type textarea "x"
type textarea "only 2 hours ("
type textarea "x"
type textarea "only 2 hours"
type textarea "x"
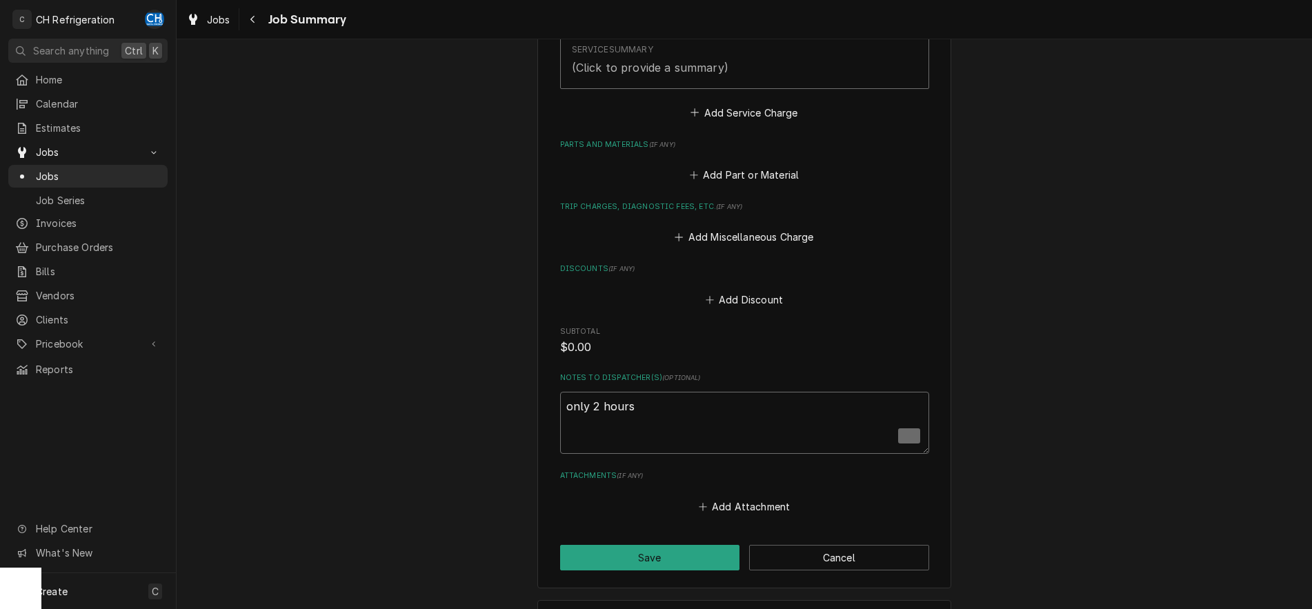
type textarea "only 2 hours"
type textarea "x"
type textarea "only 2 hour"
type textarea "x"
type textarea "only 2 hou"
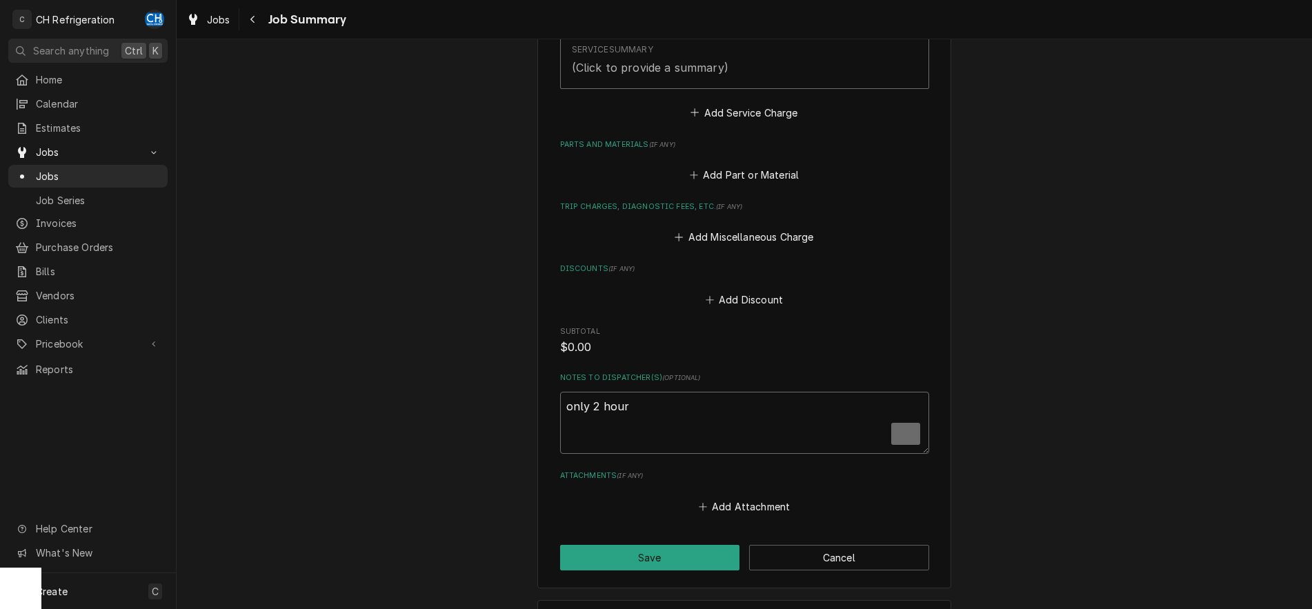
type textarea "x"
type textarea "only 2 ho"
type textarea "x"
type textarea "only 2 h"
type textarea "x"
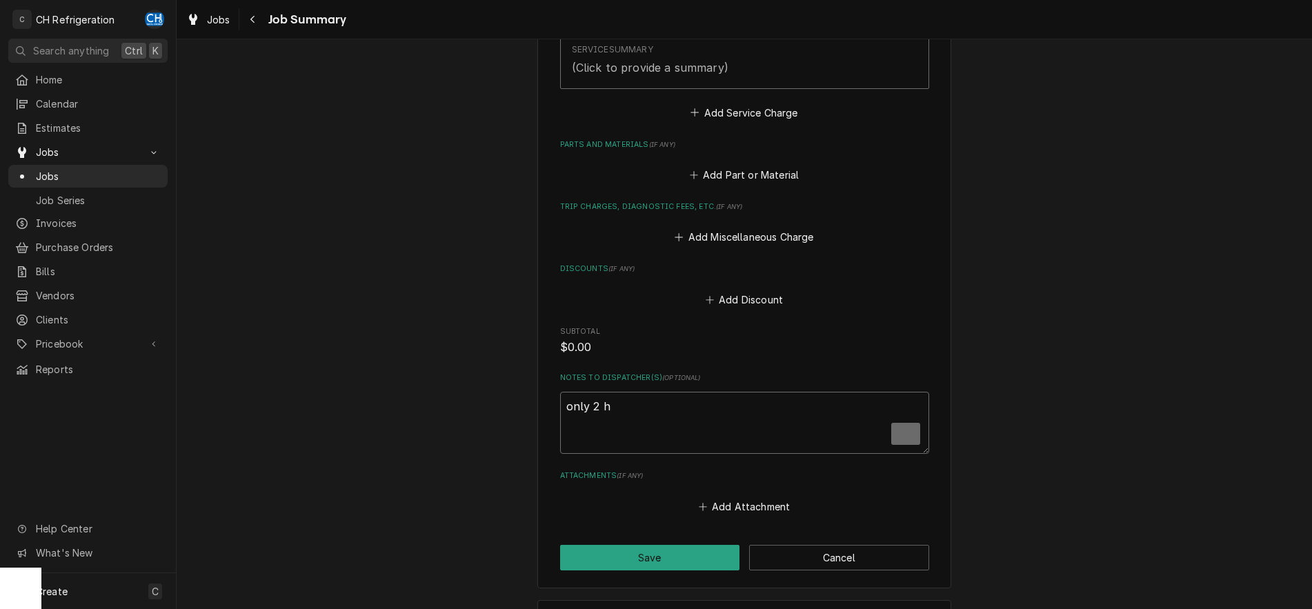
type textarea "only 2"
type textarea "x"
type textarea "only 2"
type textarea "x"
type textarea "only"
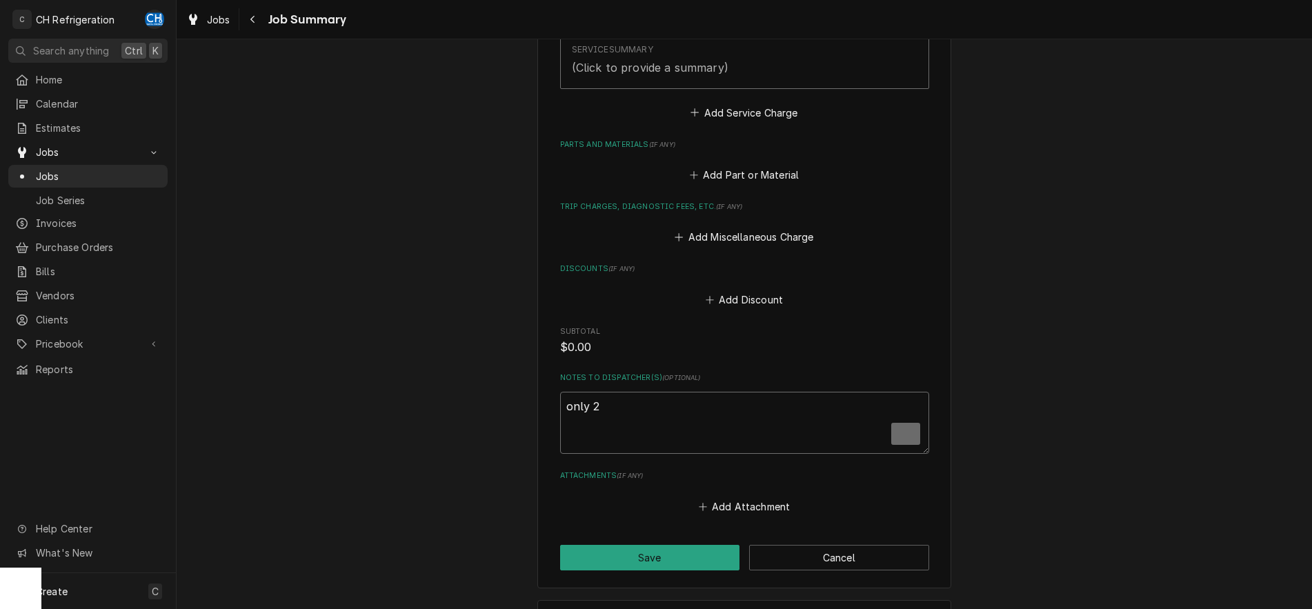
type textarea "x"
type textarea "only"
type textarea "x"
type textarea "onl"
type textarea "x"
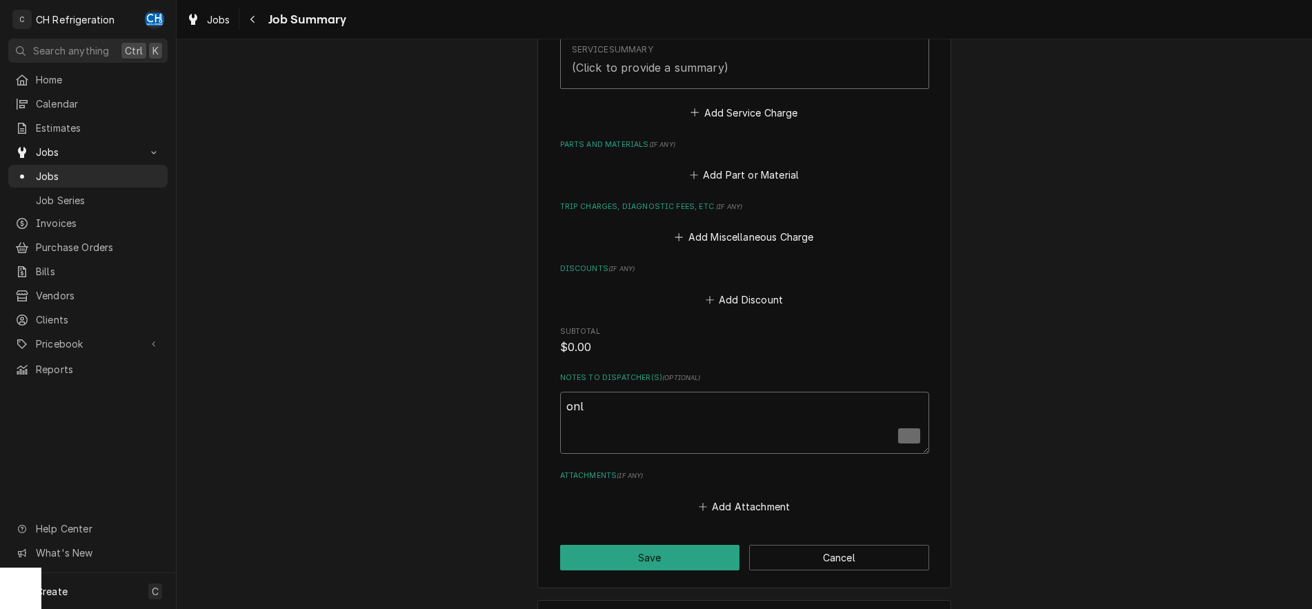
type textarea "on"
type textarea "x"
type textarea "o"
type textarea "x"
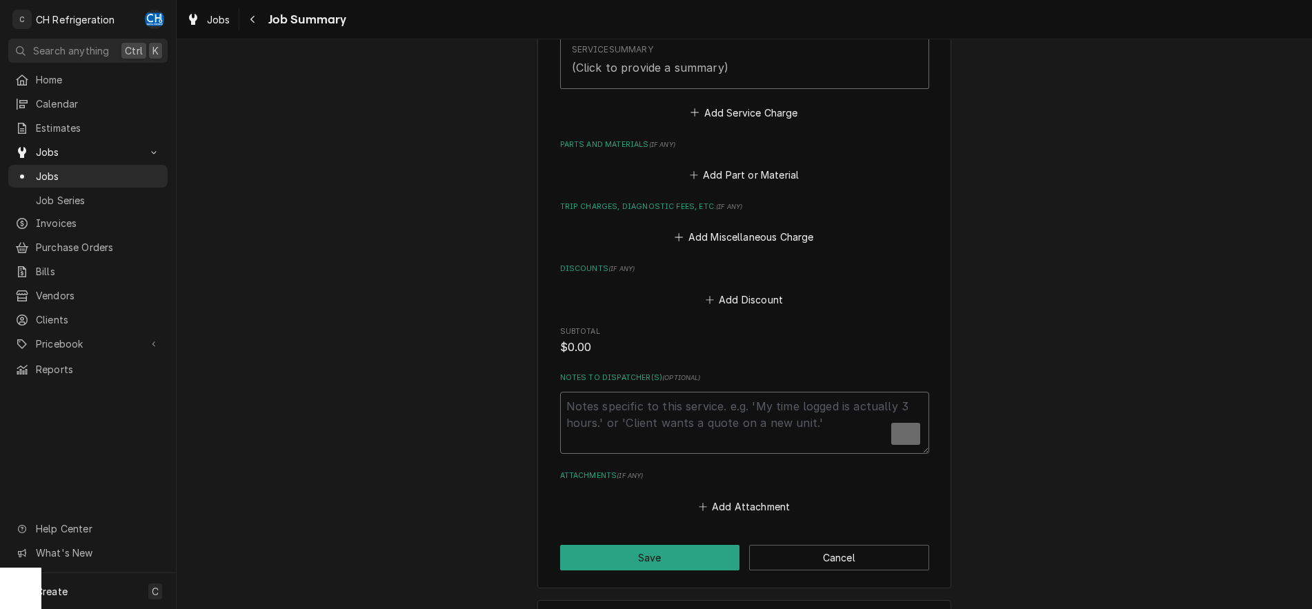
type textarea "l"
type textarea "x"
type textarea "le"
type textarea "x"
type textarea "les"
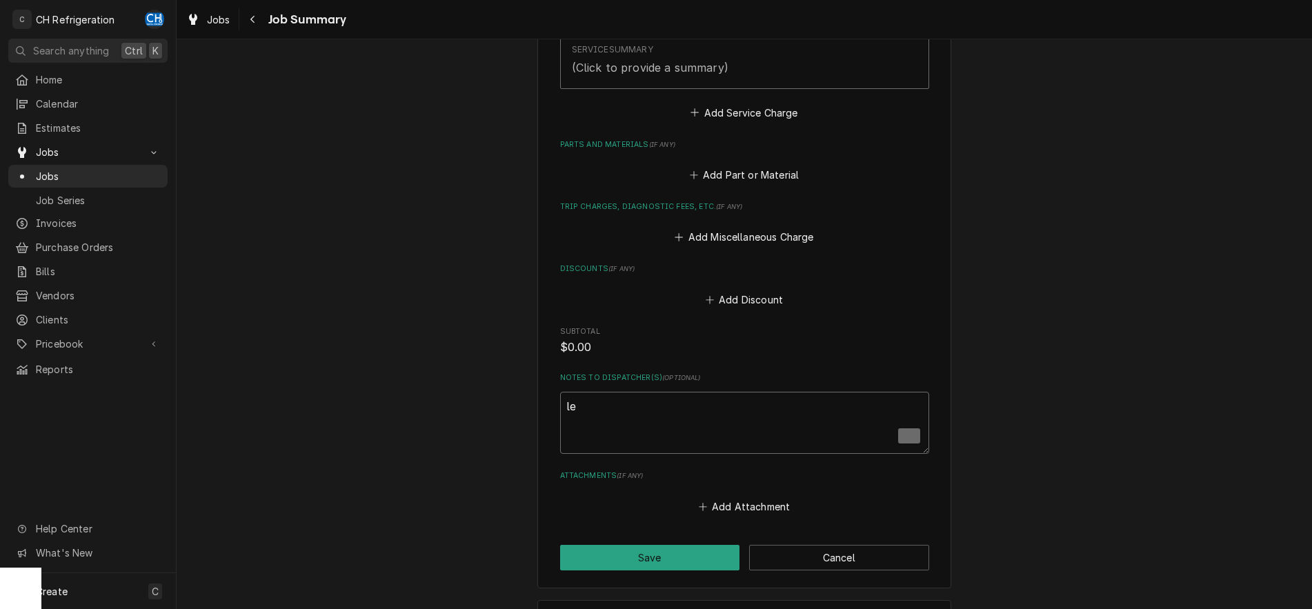
type textarea "x"
type textarea "less"
type textarea "x"
type textarea "less"
type textarea "x"
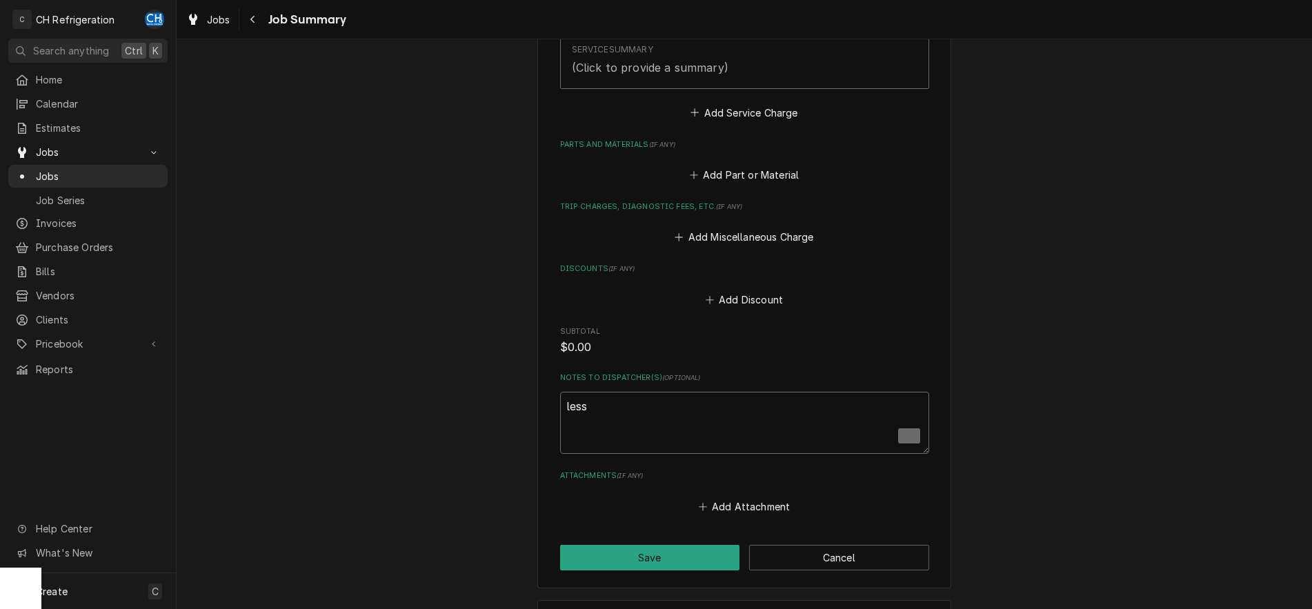
type textarea "less 2"
type textarea "x"
type textarea "less 2"
type textarea "x"
type textarea "less 2 h"
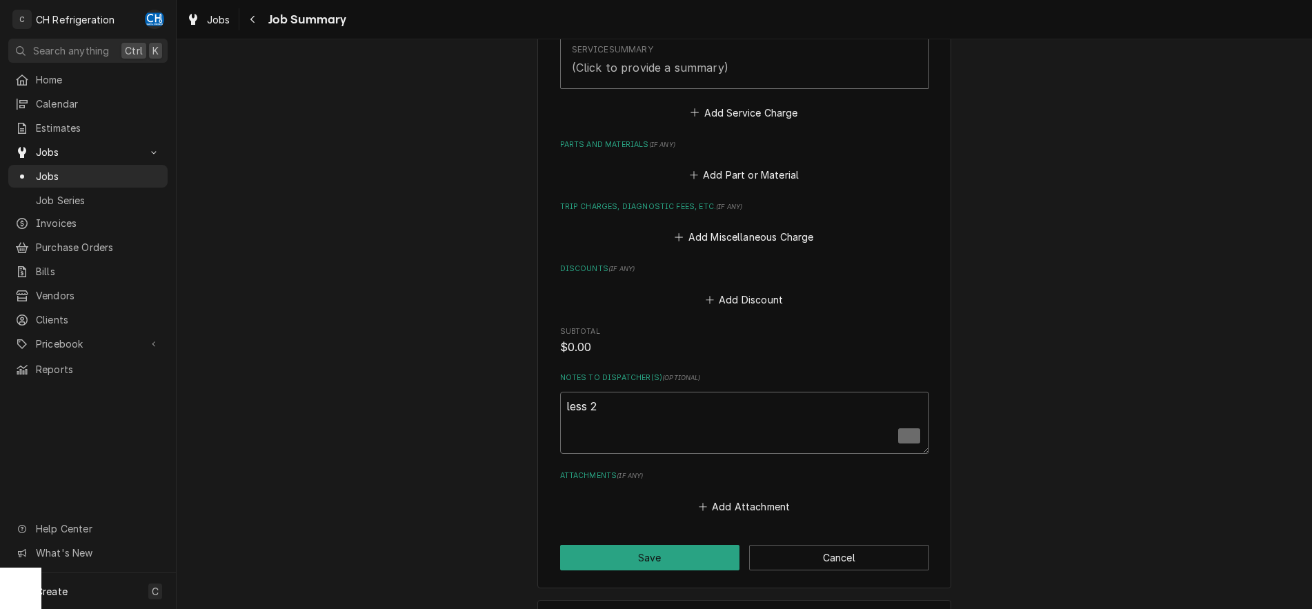
type textarea "x"
type textarea "less 2 ho"
type textarea "x"
type textarea "less 2 hou"
type textarea "x"
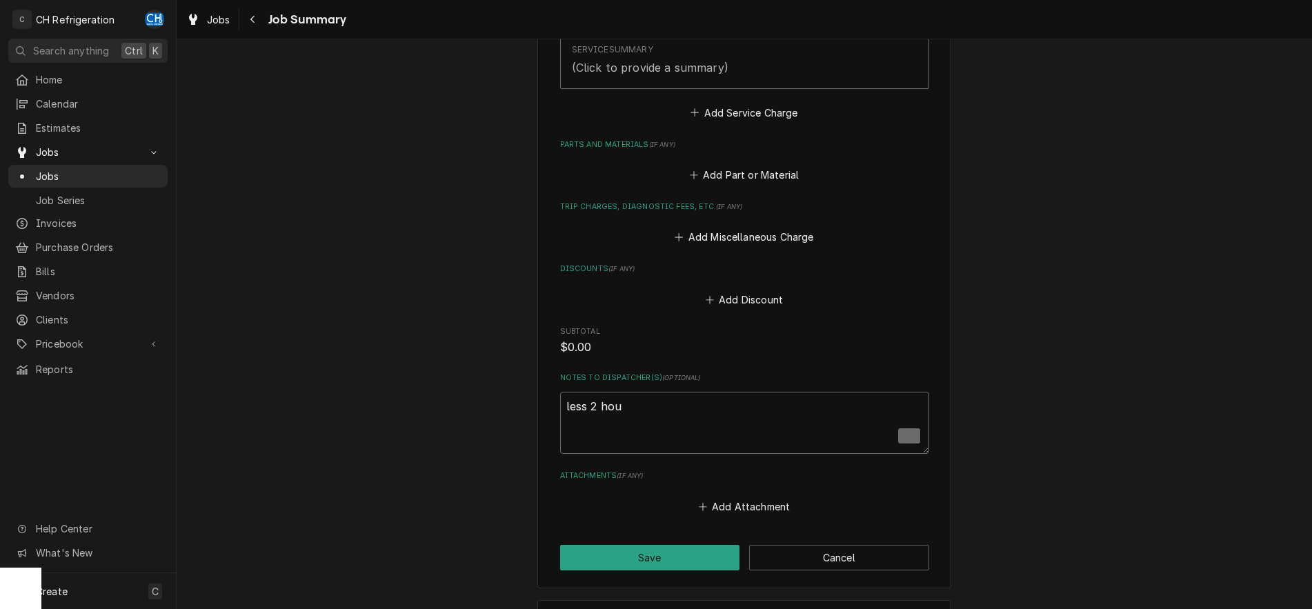
type textarea "less 2 hour"
type textarea "x"
type textarea "less 2 hours"
type textarea "x"
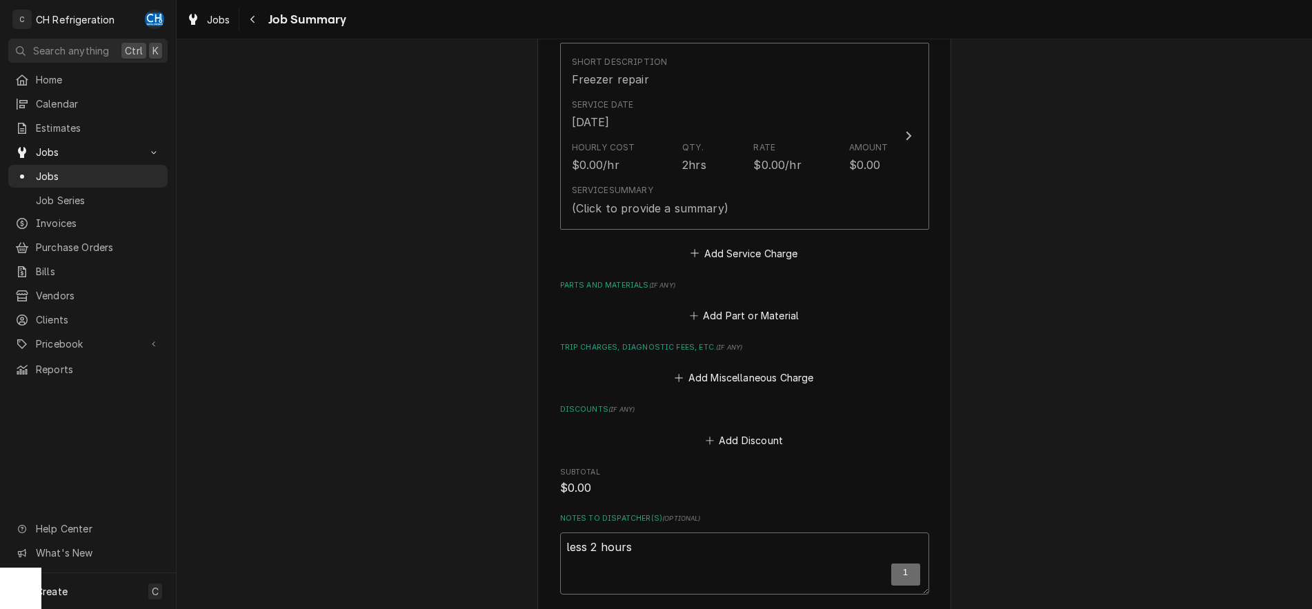
scroll to position [422, 0]
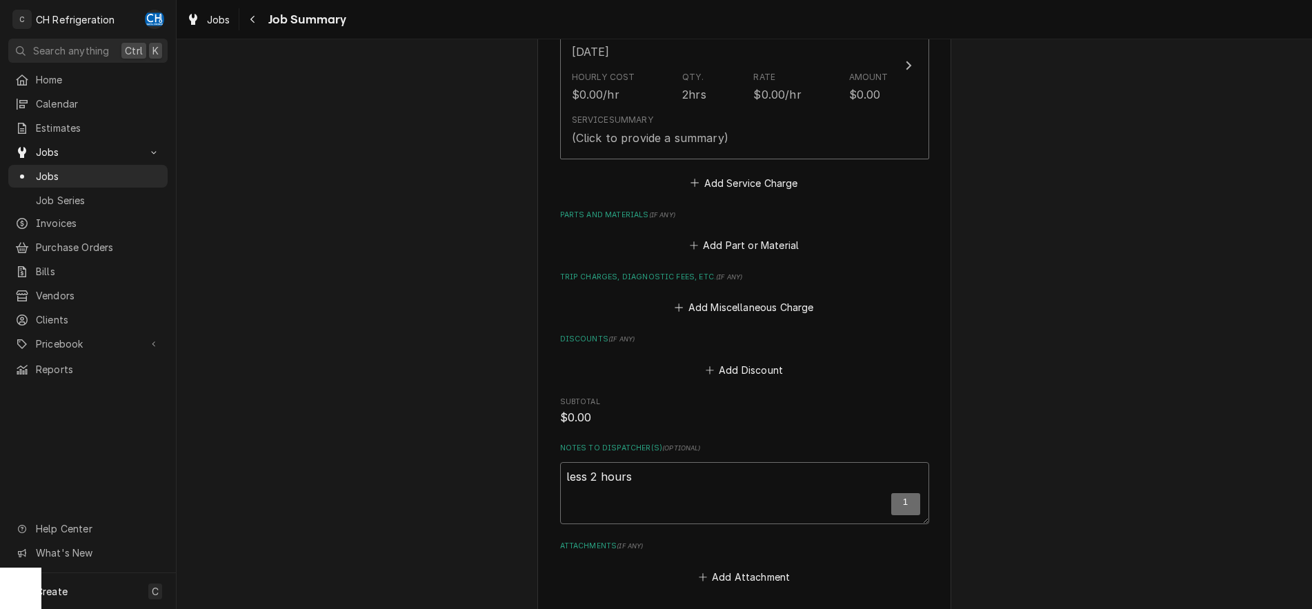
drag, startPoint x: 619, startPoint y: 494, endPoint x: 556, endPoint y: 487, distance: 63.2
click at [560, 487] on textarea "less 2 hours" at bounding box center [744, 493] width 369 height 62
type textarea "2"
type textarea "x"
type textarea "2"
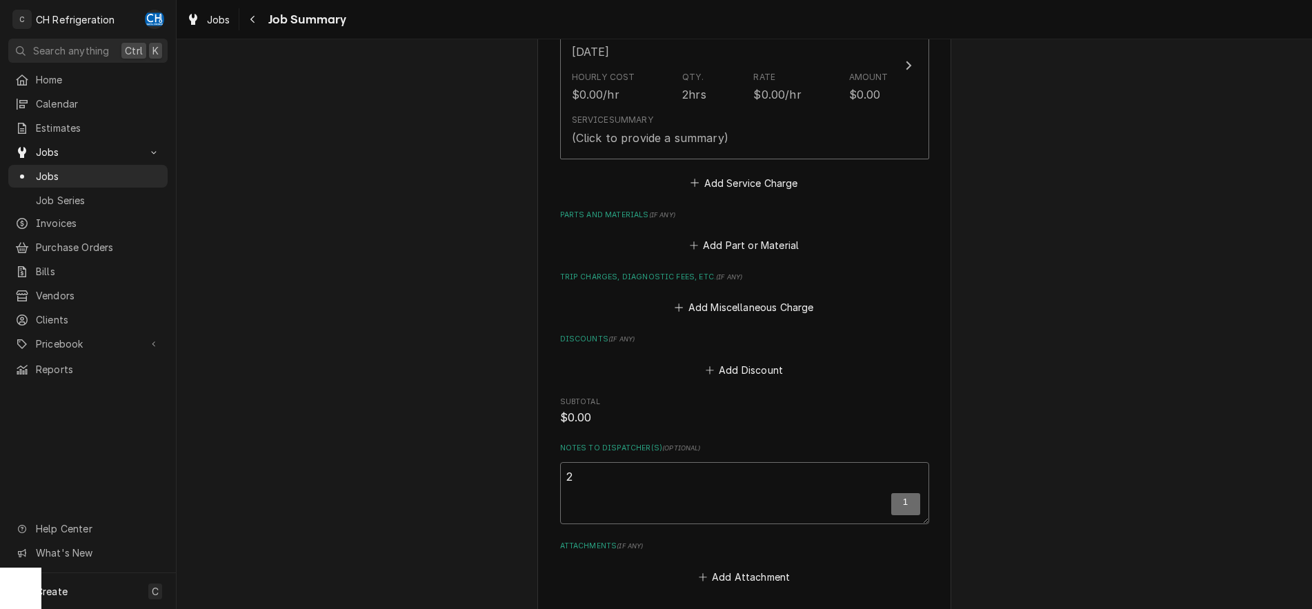
type textarea "x"
type textarea "2 h"
type textarea "x"
type textarea "2 ho"
type textarea "x"
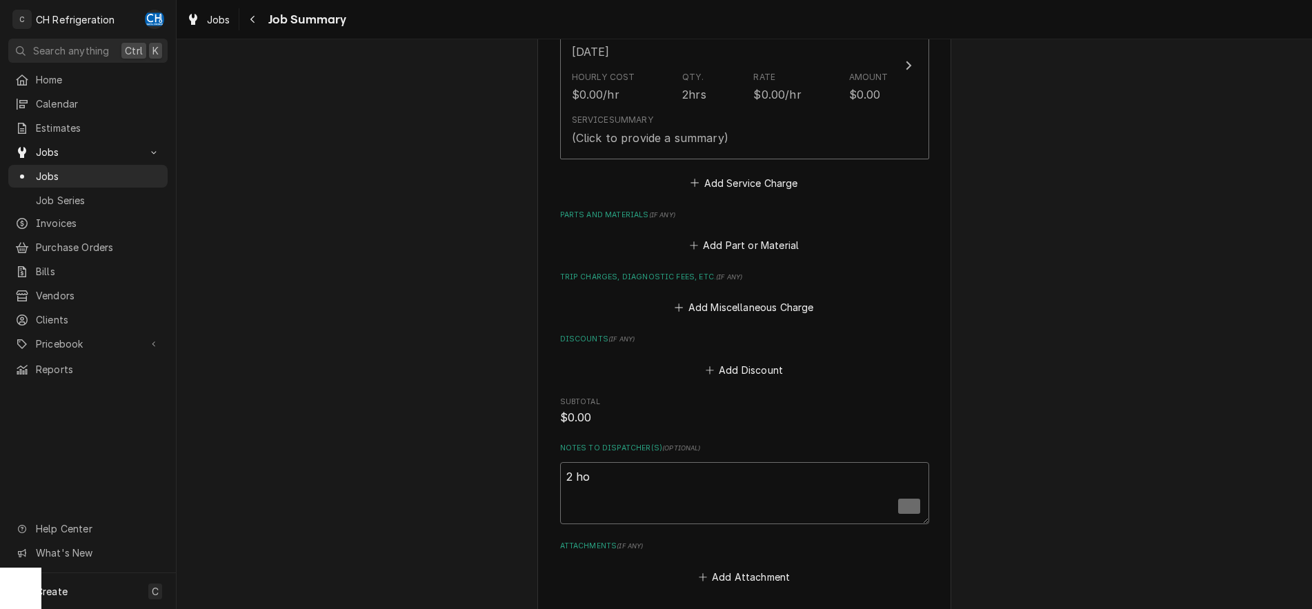
type textarea "2 hou"
type textarea "x"
type textarea "2 hour"
type textarea "x"
type textarea "2 hours"
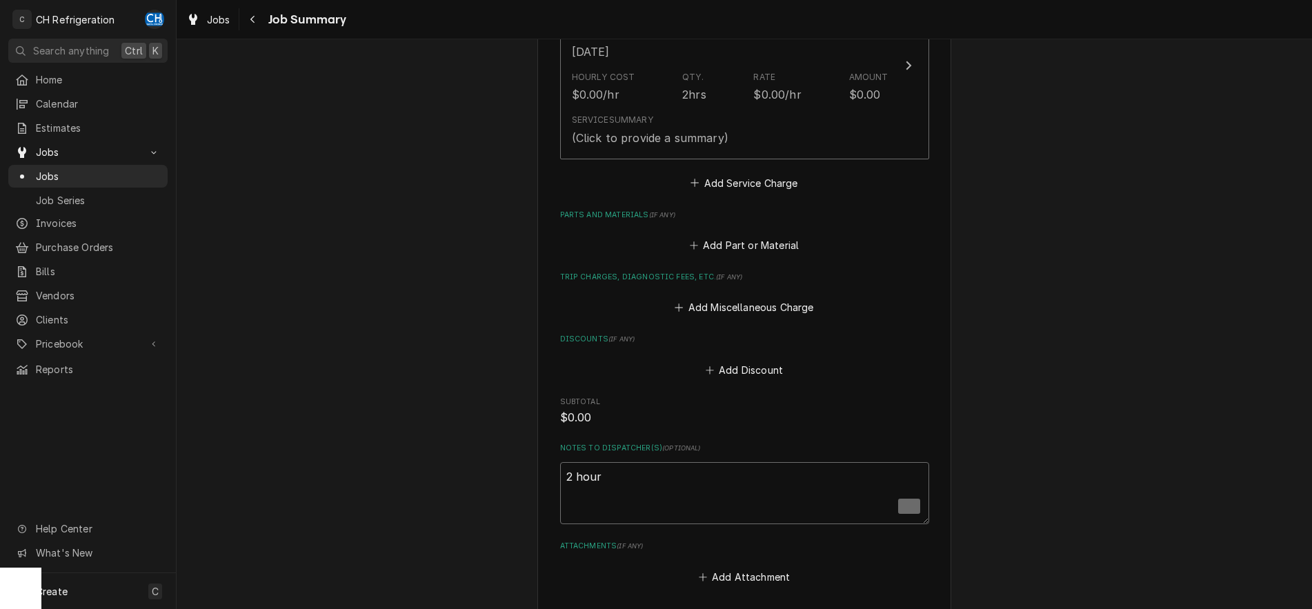
type textarea "x"
type textarea "2 hours"
type textarea "x"
type textarea "2 hours b"
type textarea "x"
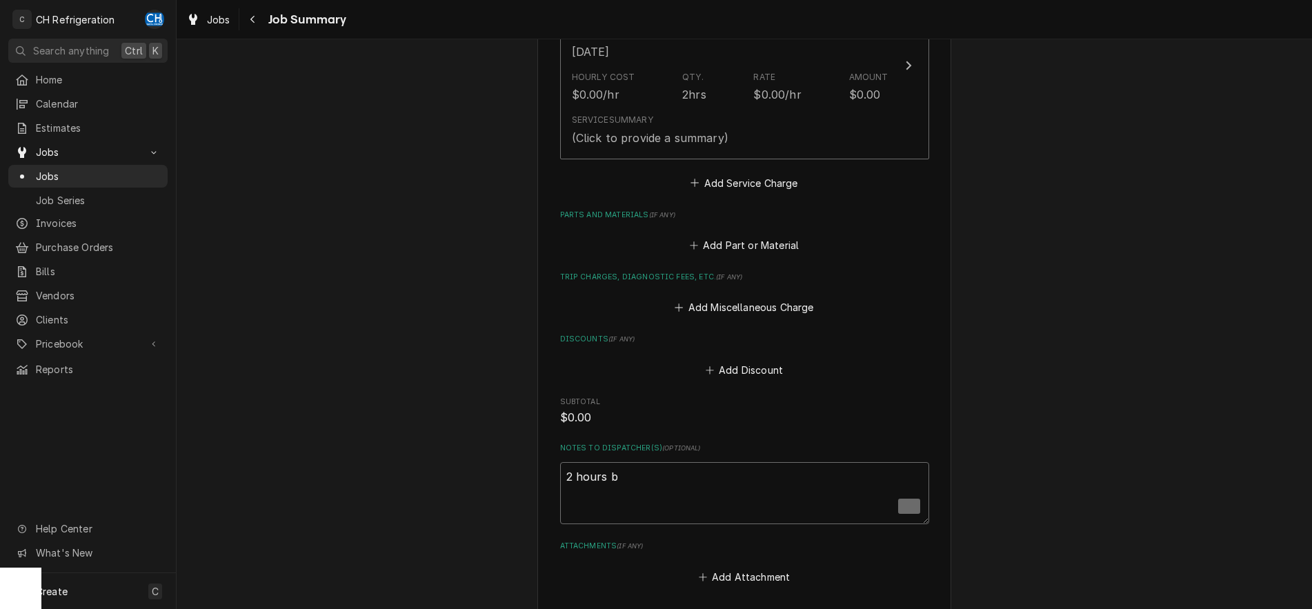
type textarea "2 hours bi"
type textarea "x"
type textarea "2 hours bil"
type textarea "x"
type textarea "2 hours bill"
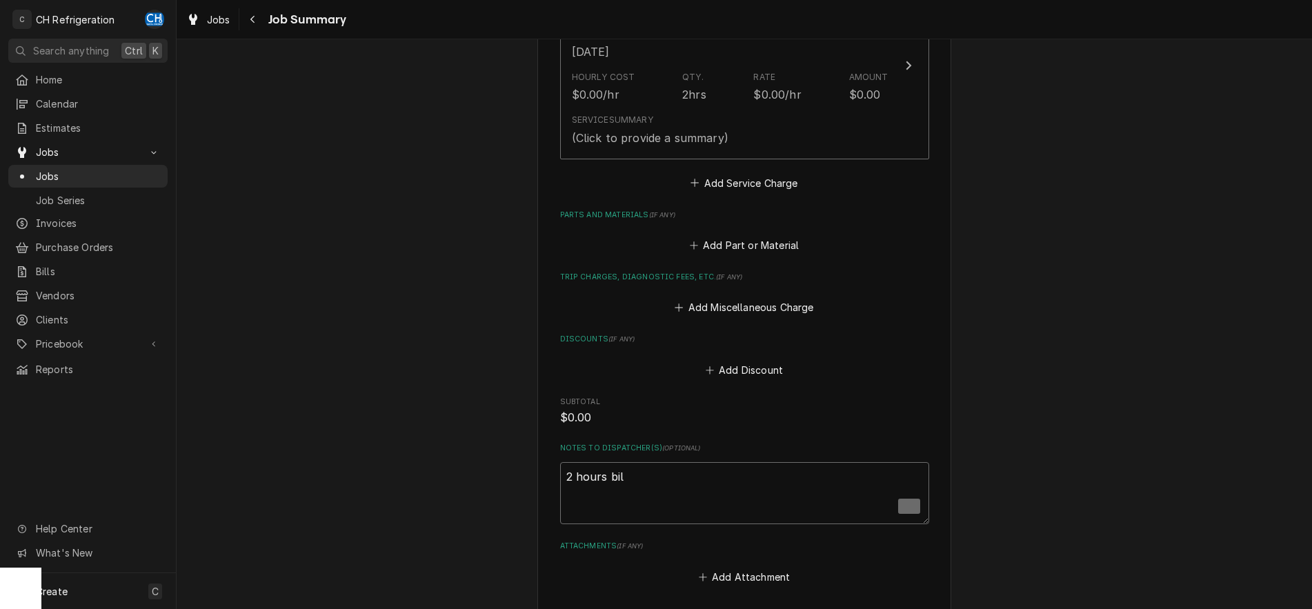
type textarea "x"
type textarea "2 hours billa"
type textarea "x"
type textarea "2 hours billab"
type textarea "x"
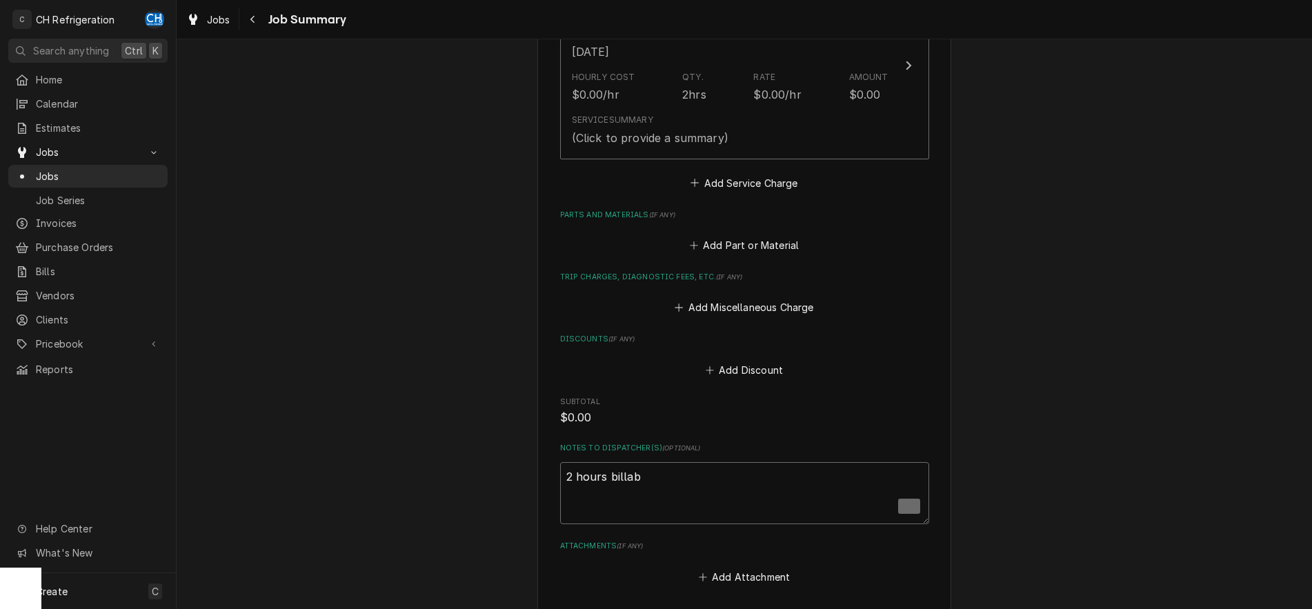
type textarea "2 hours billabl"
type textarea "x"
type textarea "2 hours billable"
type textarea "x"
type textarea "2 hours billable"
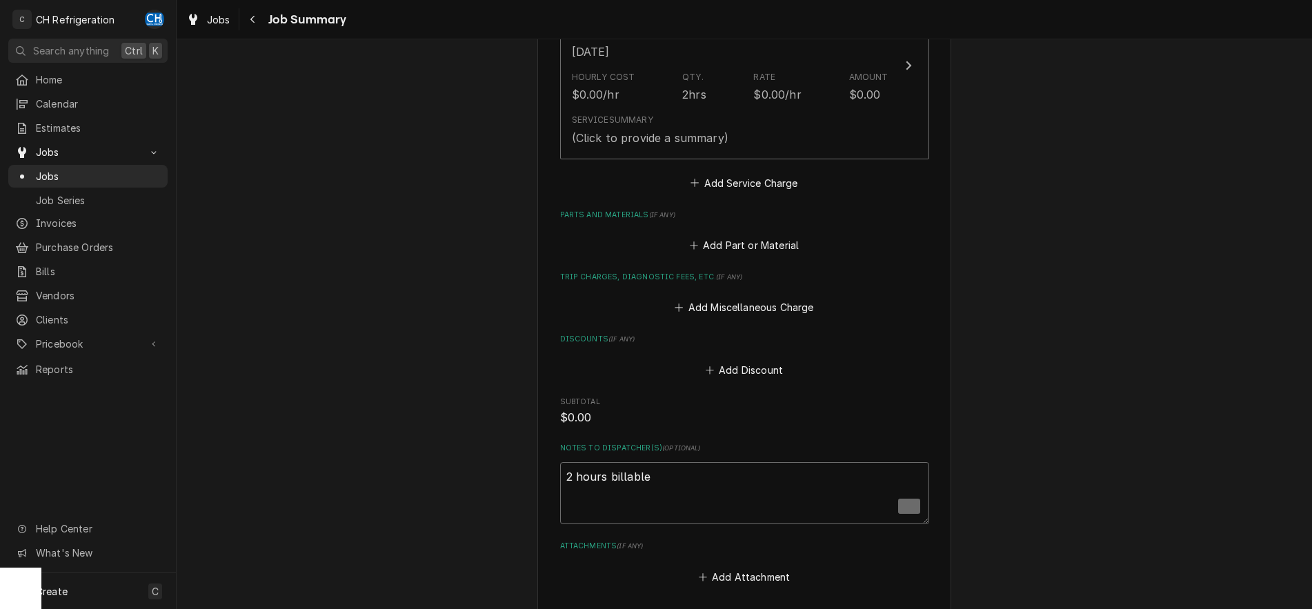
type textarea "x"
type textarea "2 hours billable f"
type textarea "x"
type textarea "2 hours billable fr"
type textarea "x"
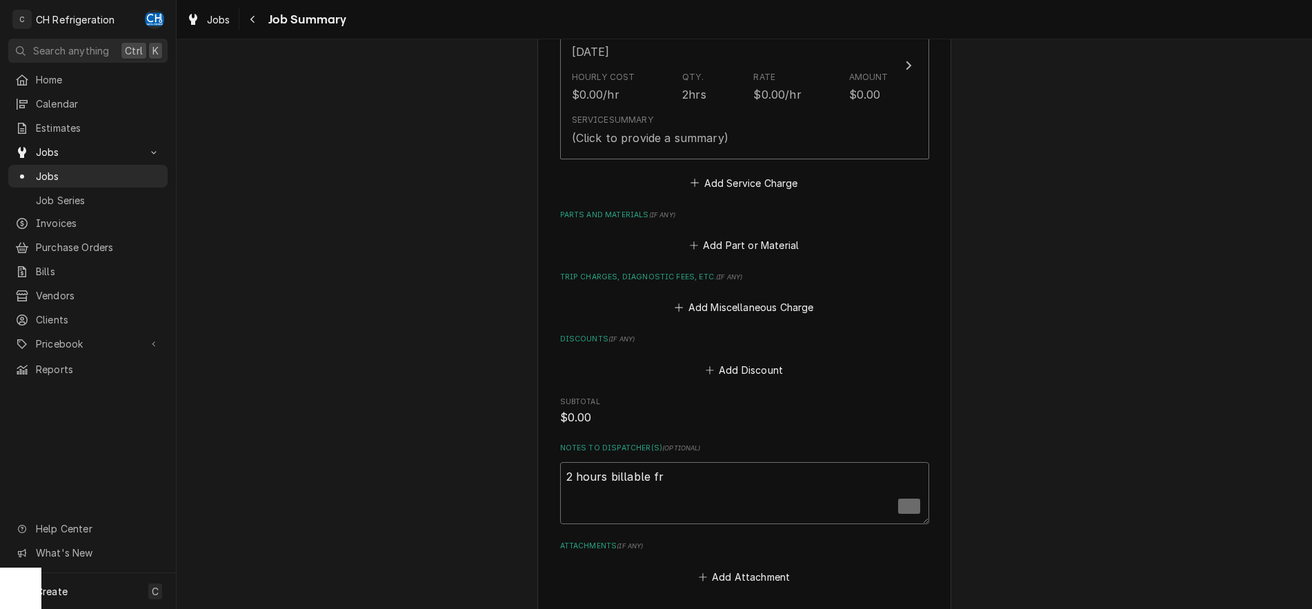
type textarea "2 hours billable fro"
type textarea "x"
type textarea "2 hours billable from"
type textarea "x"
type textarea "2 hours billable from"
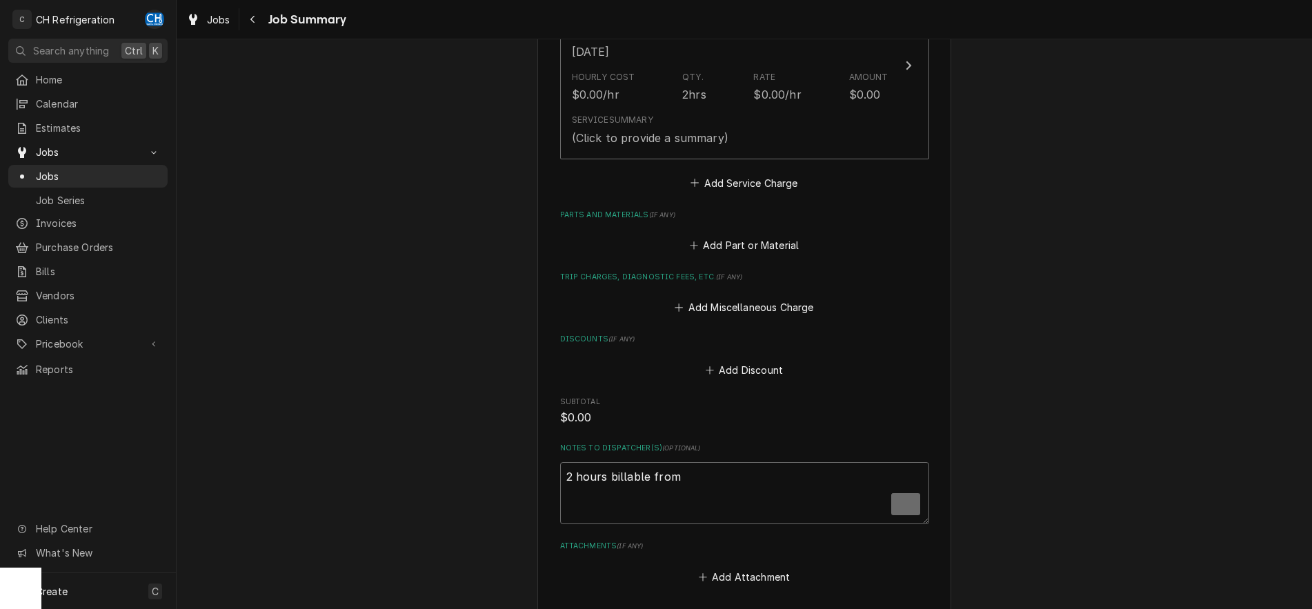
type textarea "x"
type textarea "2 hours billable from 9"
type textarea "x"
type textarea "2 hours billable from 9/"
type textarea "x"
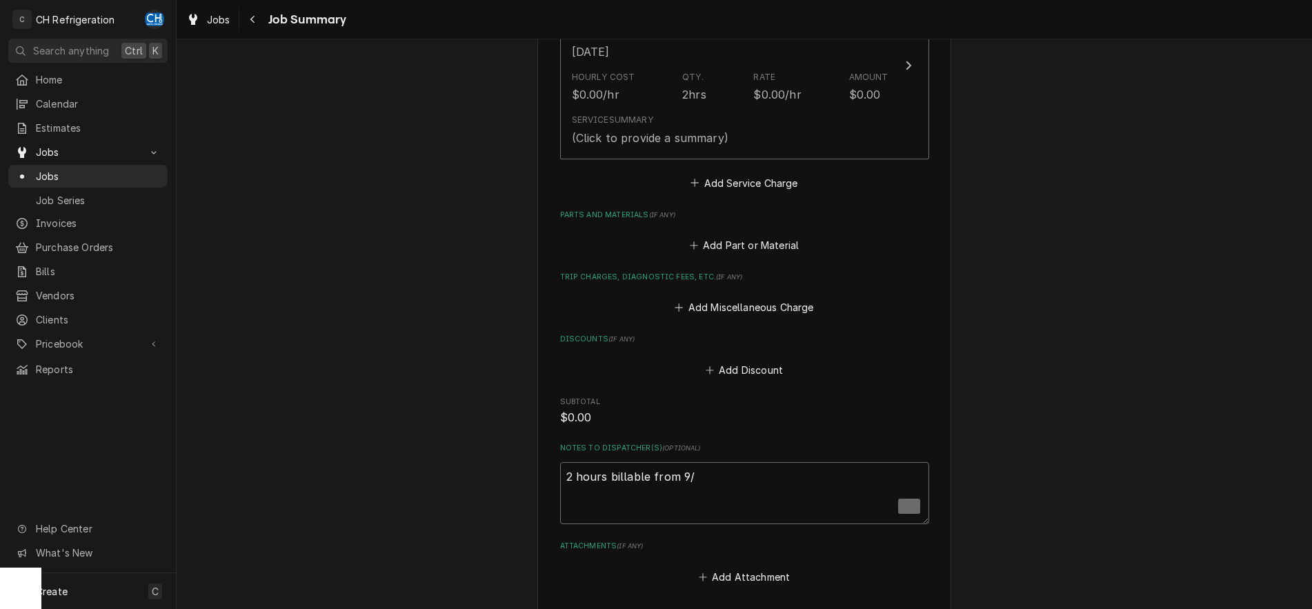
type textarea "2 hours billable from 9/2"
type textarea "x"
type textarea "2 hours billable from 9/22"
click at [567, 482] on textarea "2 hours billable from 9/22 (4 recorded because Job was left open)" at bounding box center [744, 493] width 369 height 62
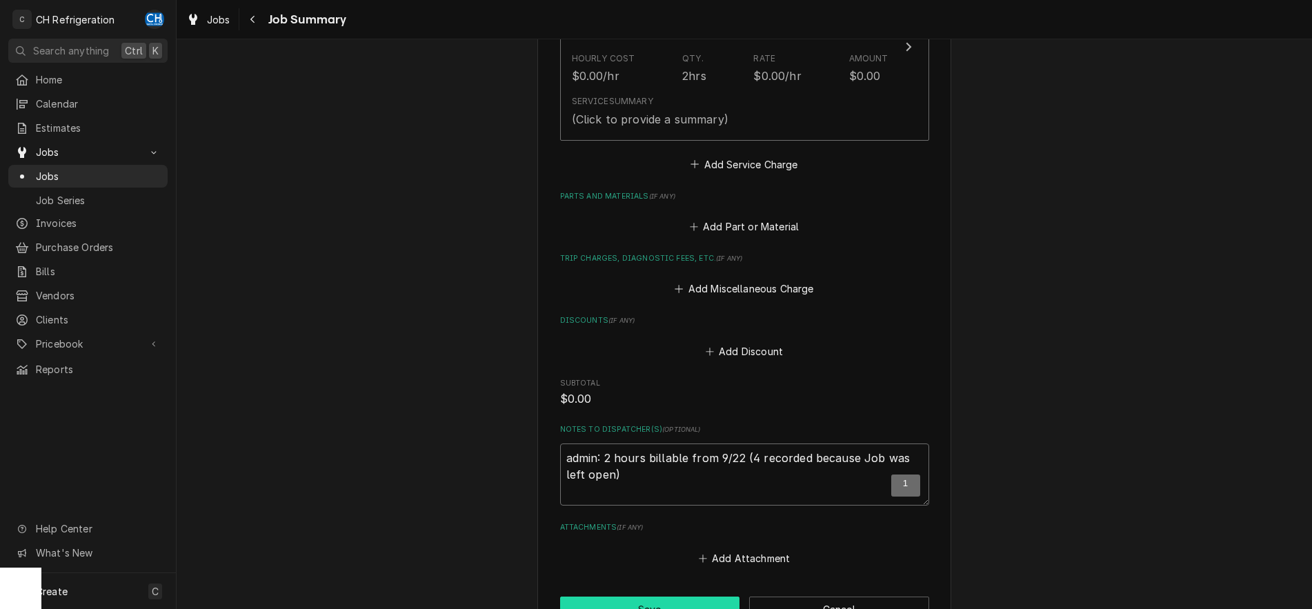
scroll to position [0, 0]
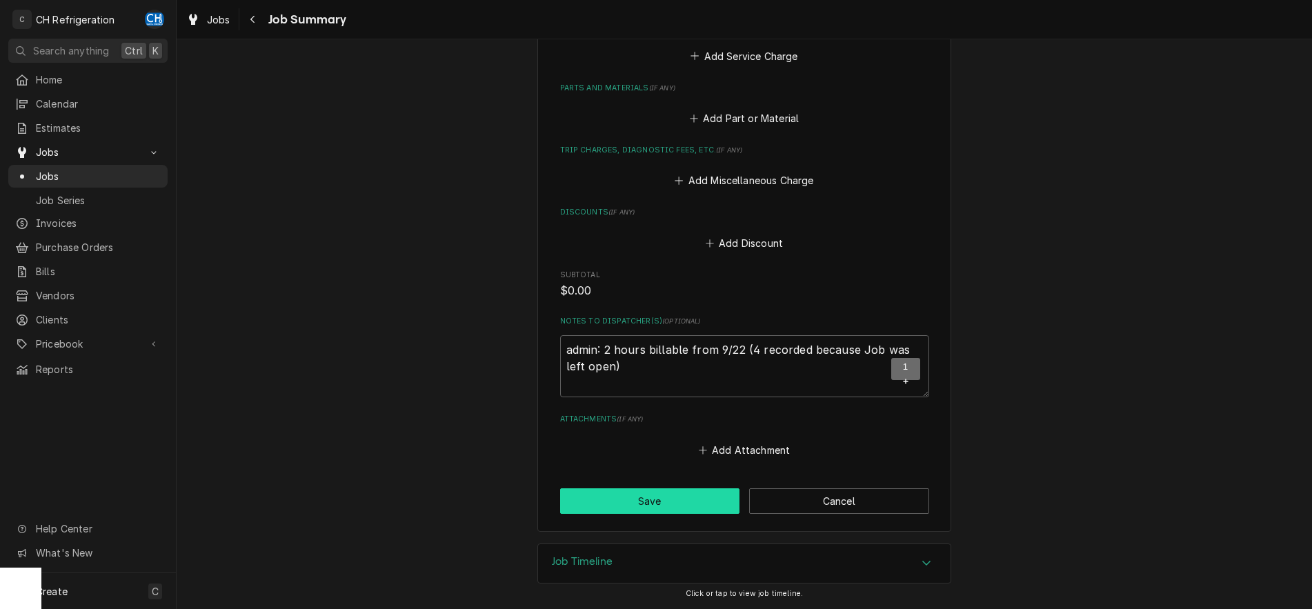
click at [714, 507] on button "Save" at bounding box center [650, 501] width 180 height 26
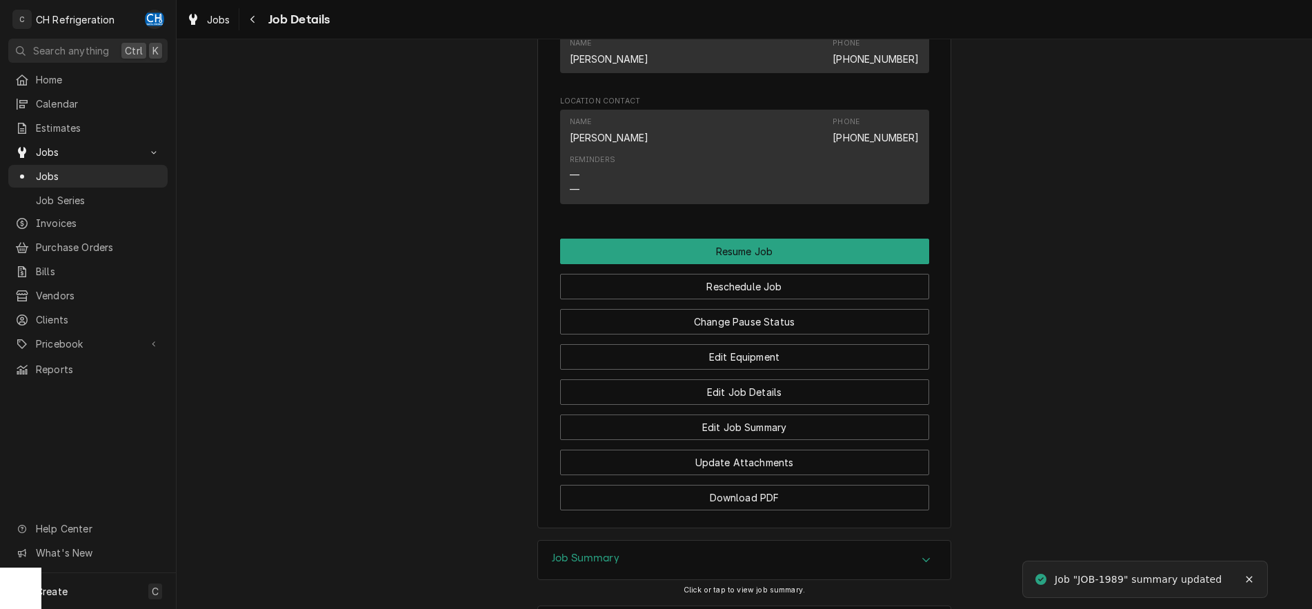
scroll to position [1126, 0]
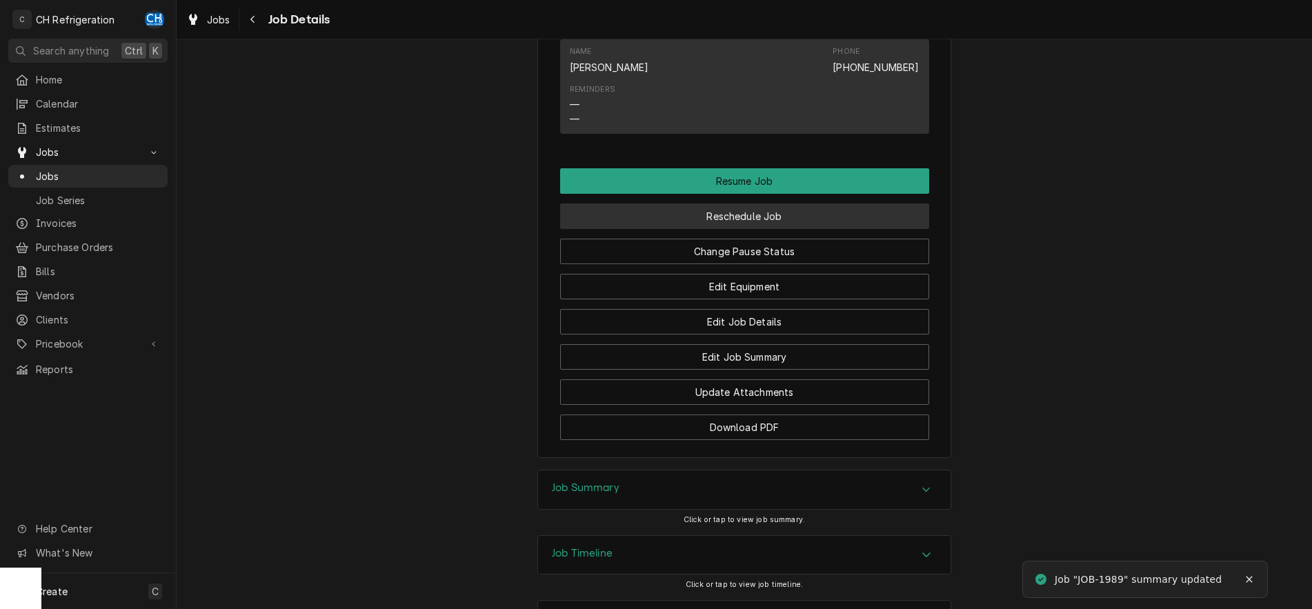
click at [757, 229] on button "Reschedule Job" at bounding box center [744, 217] width 369 height 26
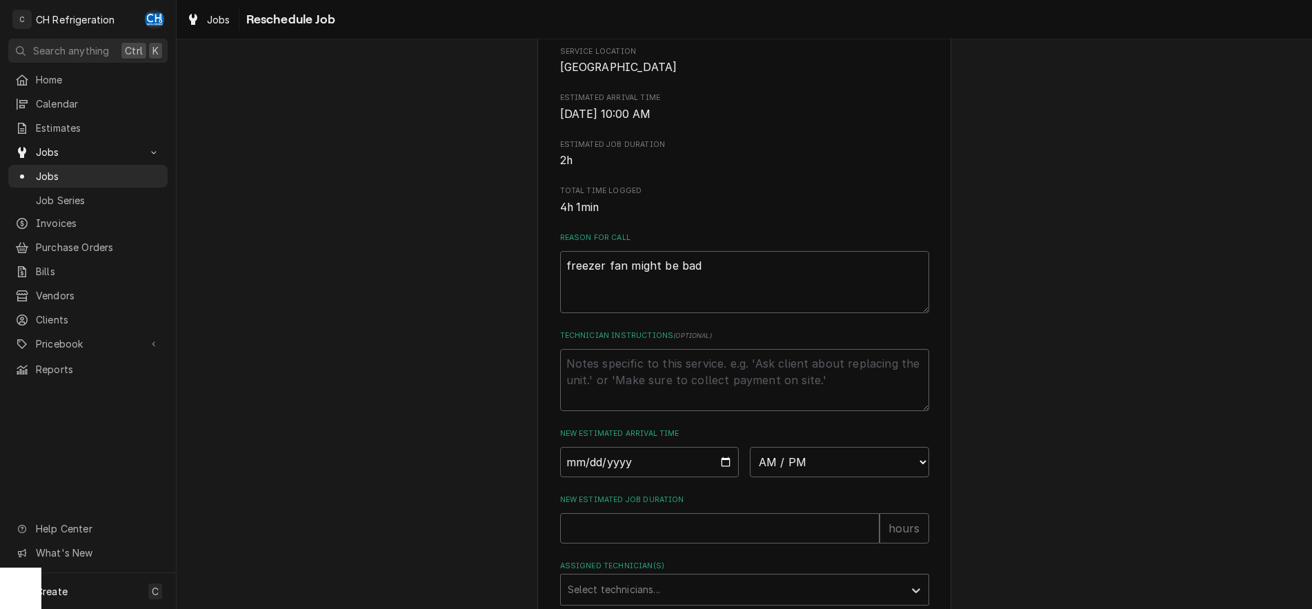
scroll to position [406, 0]
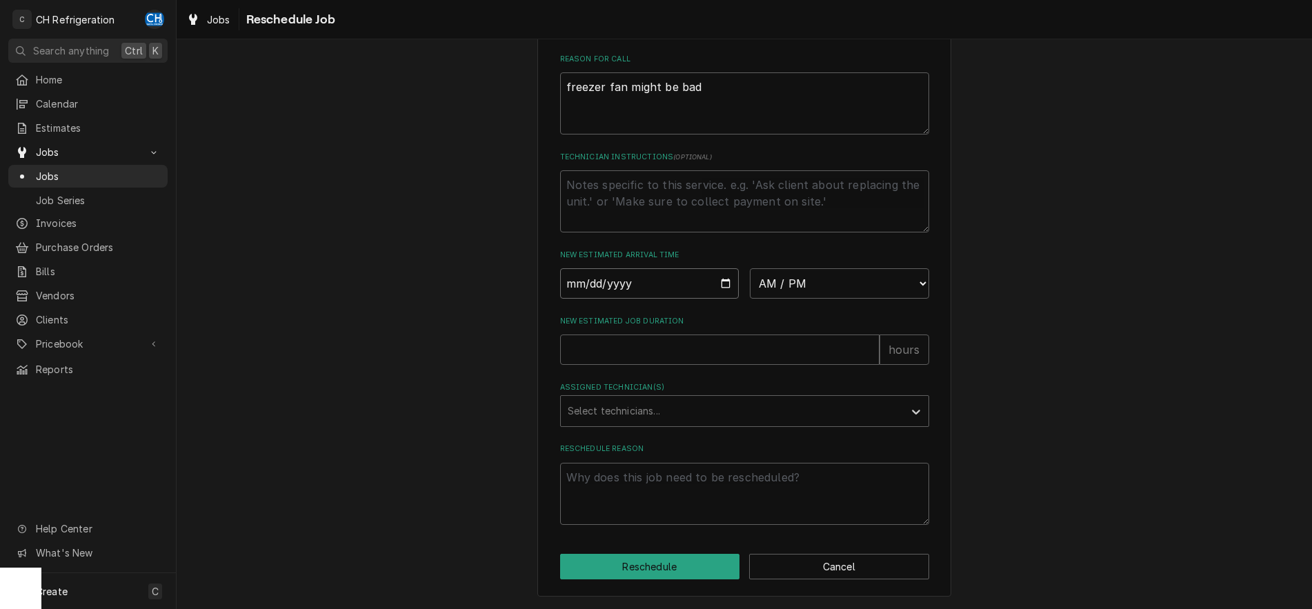
click at [724, 286] on input "Date" at bounding box center [649, 283] width 179 height 30
type input "2025-09-23"
type textarea "x"
click at [750, 268] on select "AM / PM 6:00 AM 6:15 AM 6:30 AM 6:45 AM 7:00 AM 7:15 AM 7:30 AM 7:45 AM 8:00 AM…" at bounding box center [839, 283] width 179 height 30
select select "09:15:00"
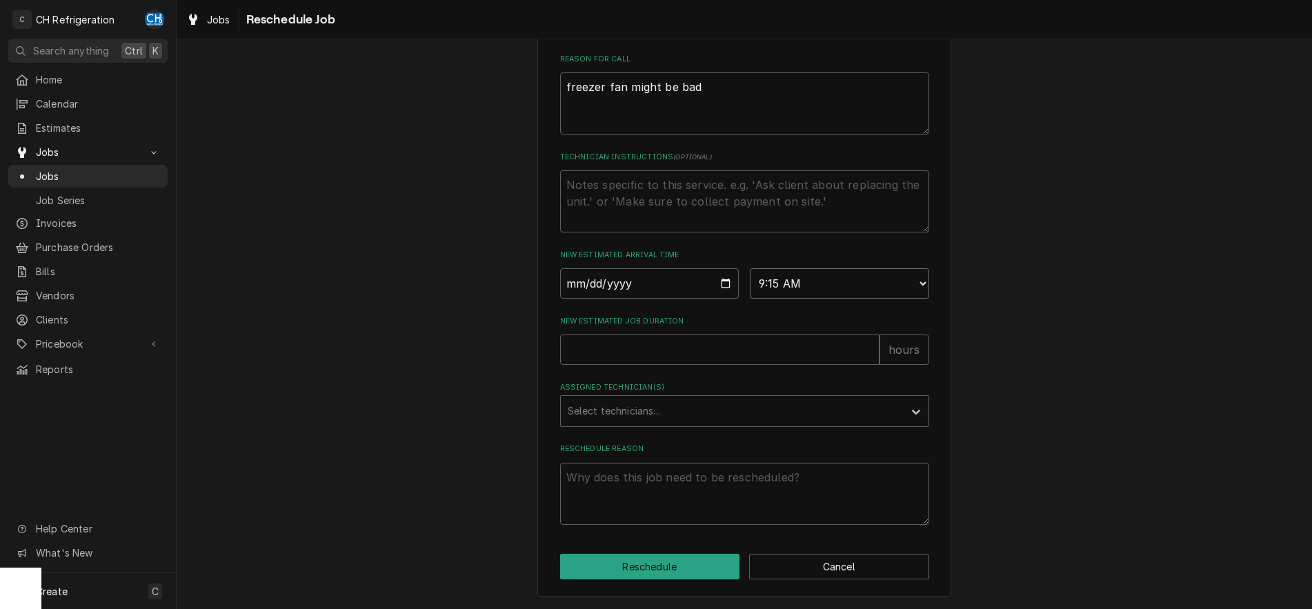
click option "9:15 AM" at bounding box center [0, 0] width 0 height 0
type textarea "x"
click at [750, 268] on select "AM / PM 6:00 AM 6:15 AM 6:30 AM 6:45 AM 7:00 AM 7:15 AM 7:30 AM 7:45 AM 8:00 AM…" at bounding box center [839, 283] width 179 height 30
select select "09:00:00"
click option "9:00 AM" at bounding box center [0, 0] width 0 height 0
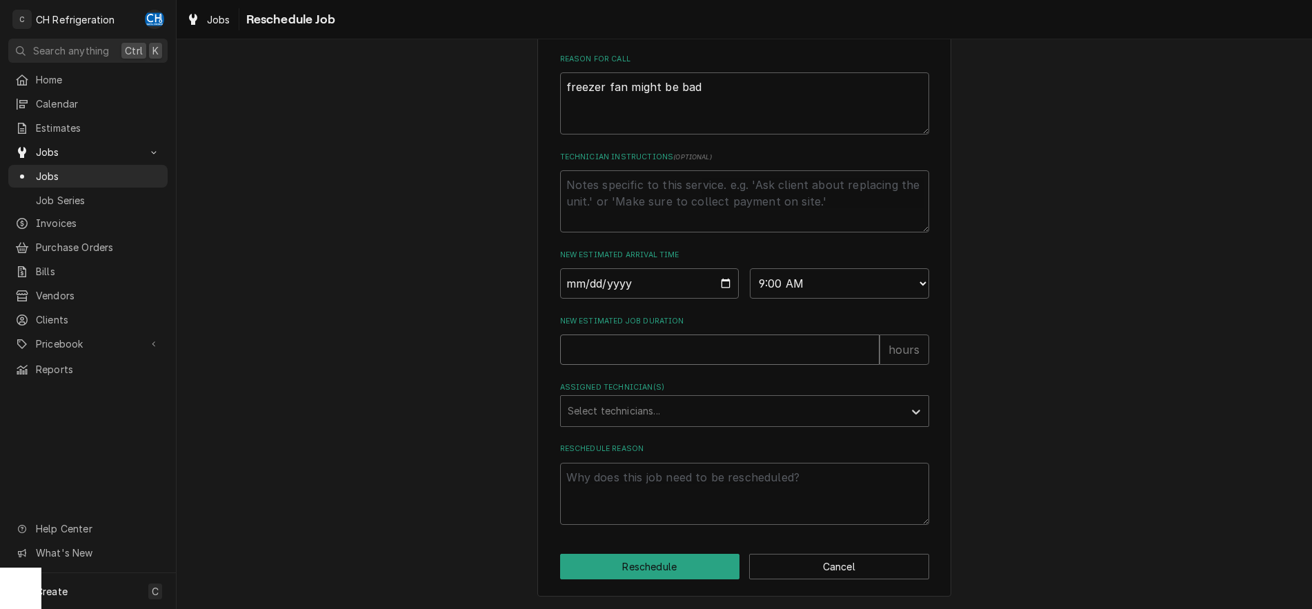
click at [759, 344] on input "New Estimated Job Duration" at bounding box center [719, 350] width 319 height 30
type textarea "x"
type input "2"
click at [763, 402] on div "Assigned Technician(s)" at bounding box center [732, 411] width 329 height 25
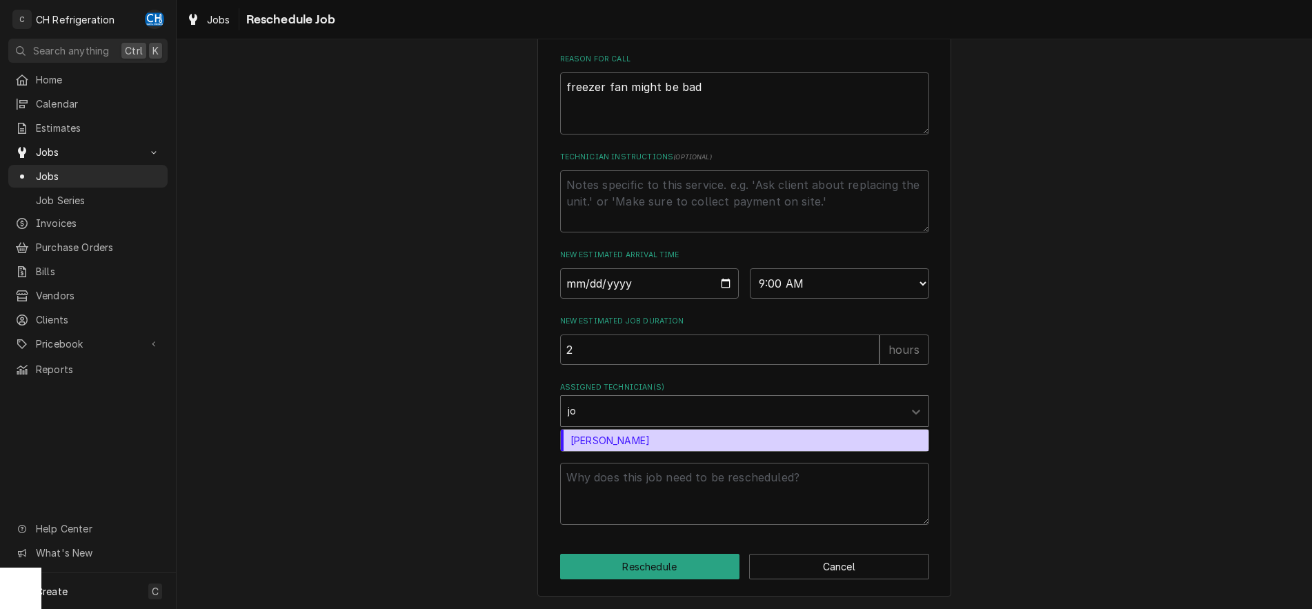
type input "jos"
click at [760, 442] on div "Josh Galindo" at bounding box center [745, 440] width 368 height 21
type textarea "x"
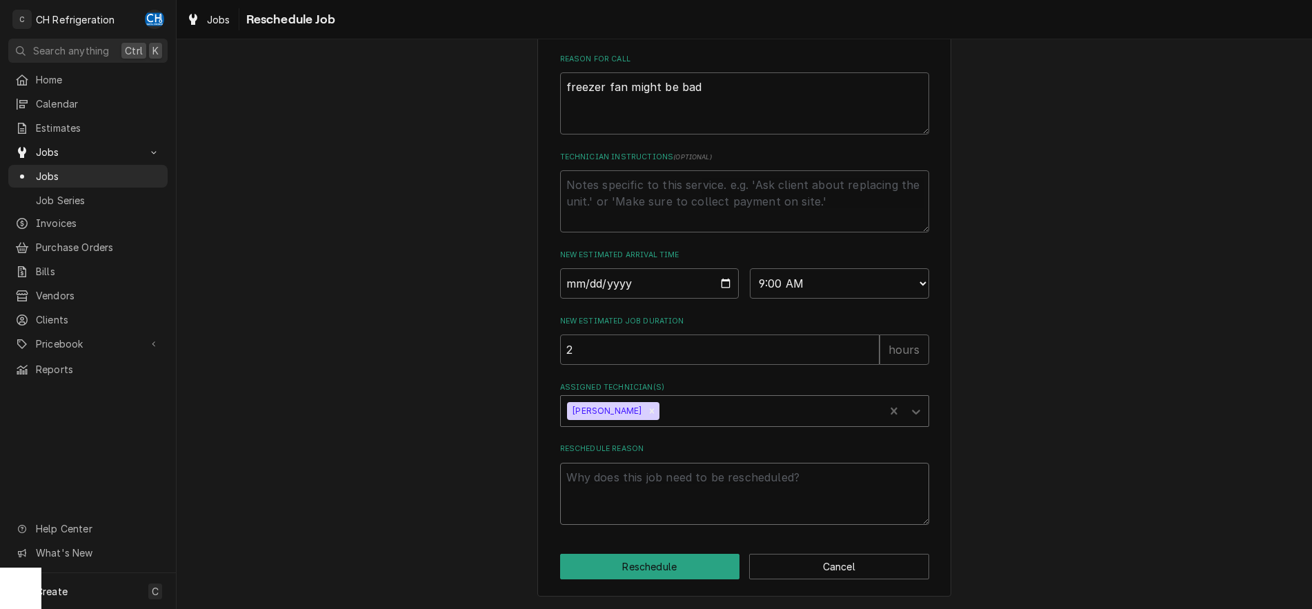
click at [770, 493] on textarea "Reschedule Reason" at bounding box center [744, 494] width 369 height 62
type textarea "x"
type textarea "r"
type textarea "x"
type textarea "re"
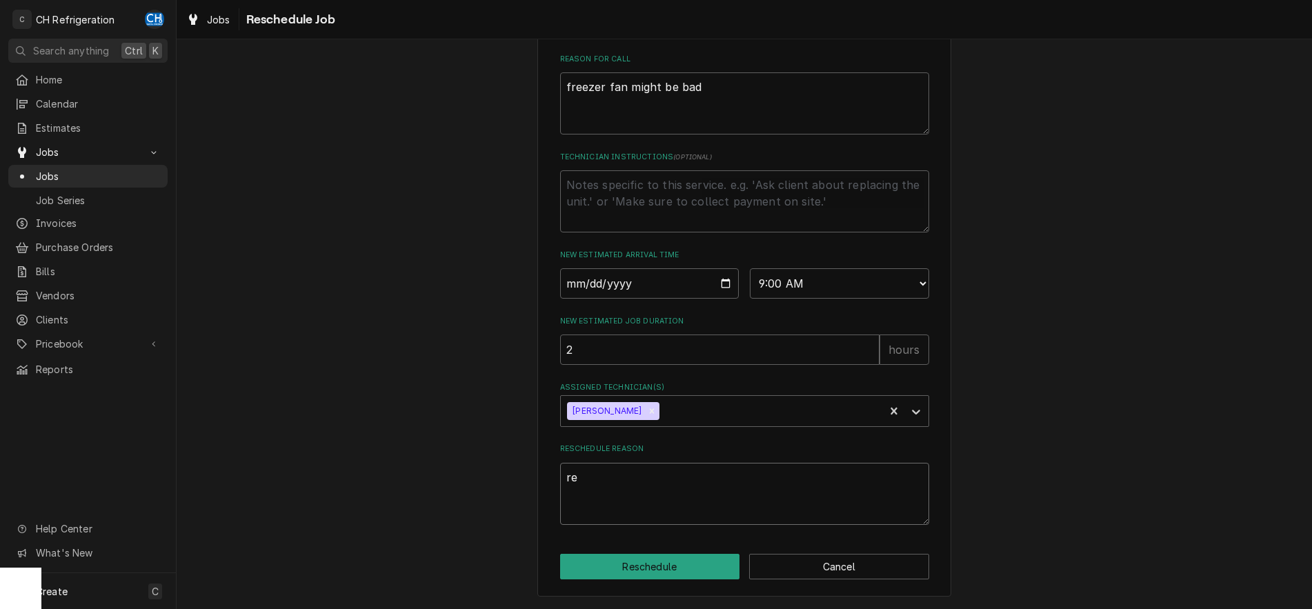
type textarea "x"
type textarea "ret"
type textarea "x"
type textarea "retu"
type textarea "x"
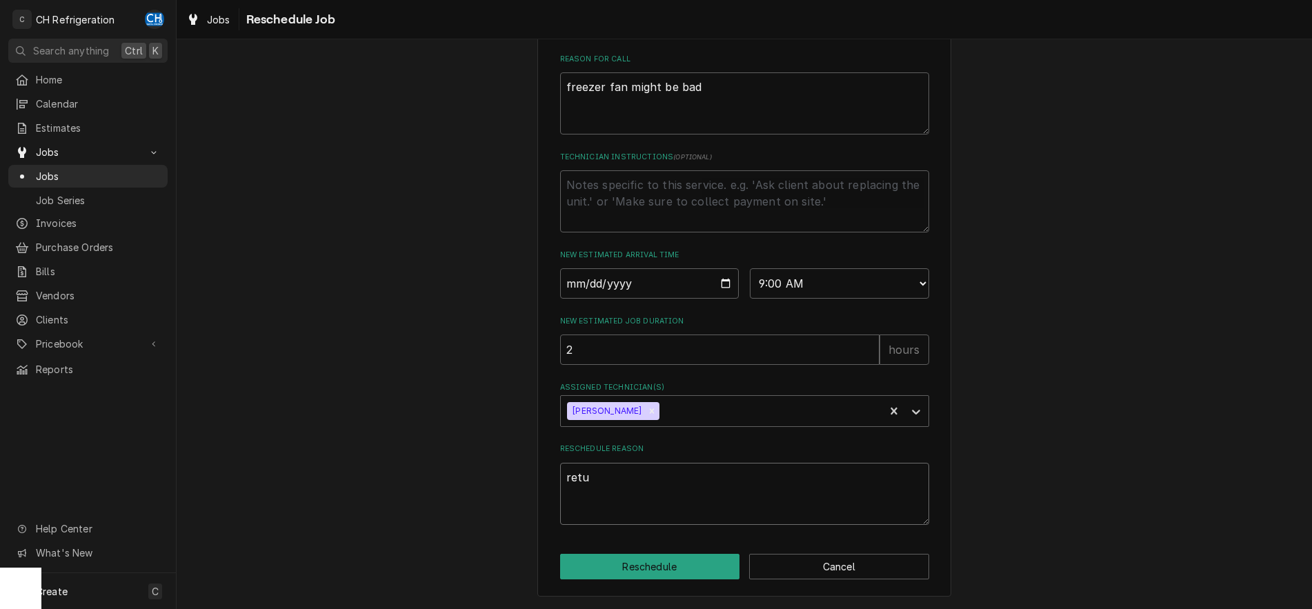
type textarea "retur"
type textarea "x"
type textarea "returni"
type textarea "x"
type textarea "returnin"
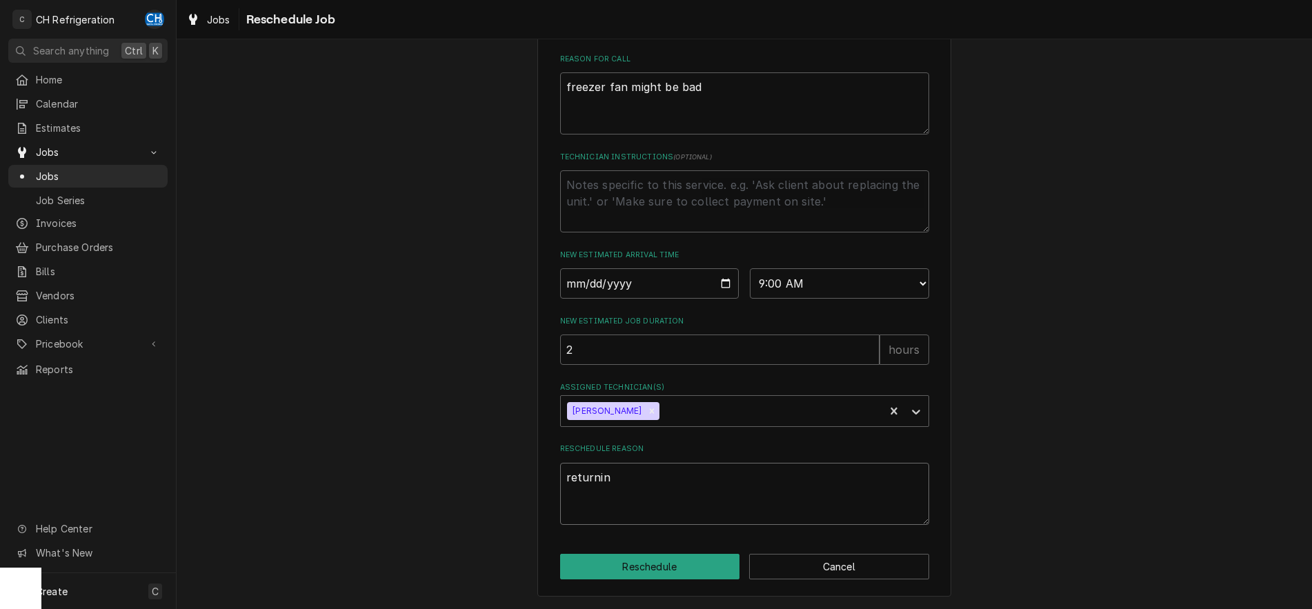
type textarea "x"
type textarea "returning"
type textarea "x"
type textarea "returning"
type textarea "x"
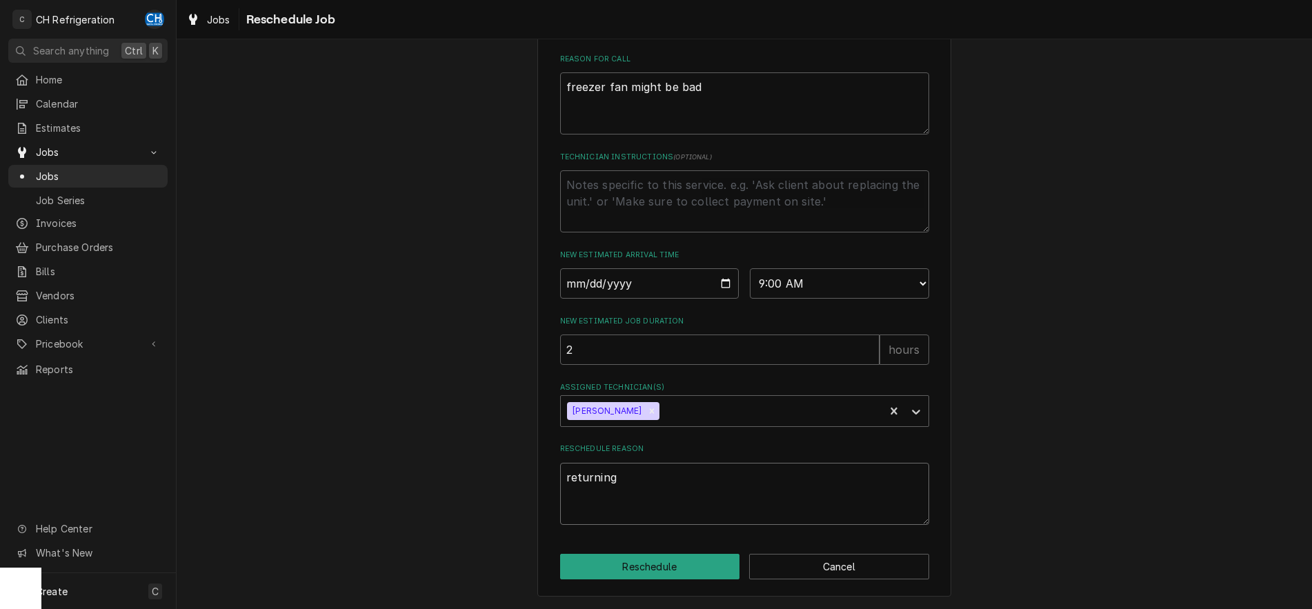
type textarea "returning n"
type textarea "x"
type textarea "returning ne"
type textarea "x"
type textarea "returning nex"
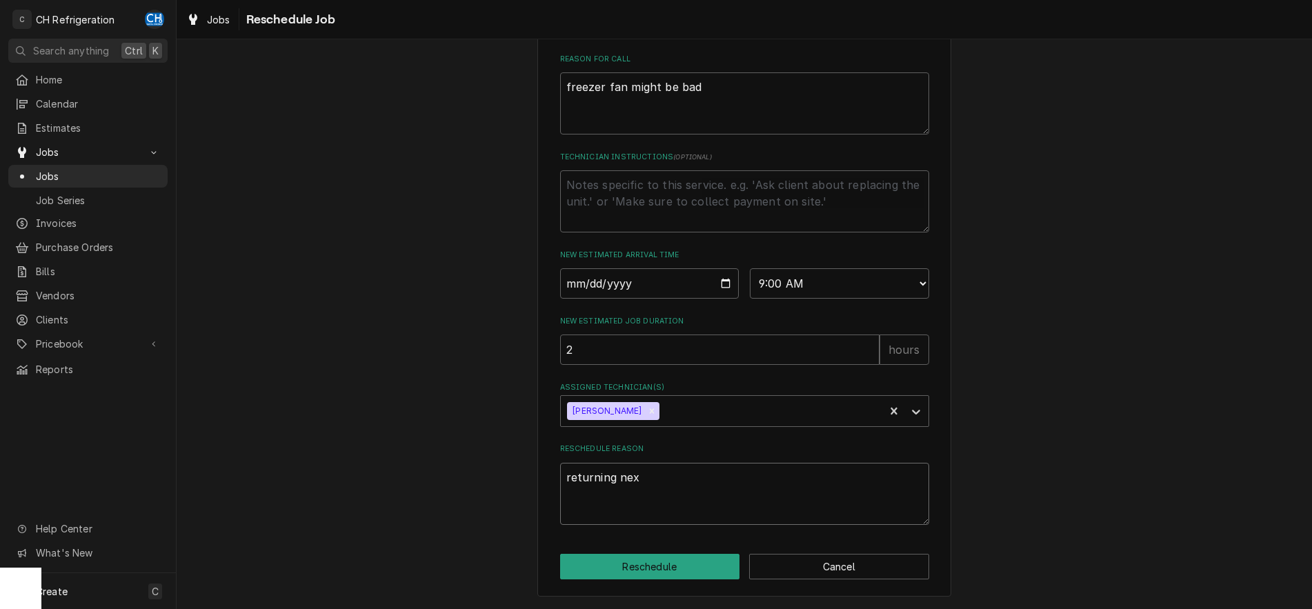
type textarea "x"
type textarea "returning next"
type textarea "x"
type textarea "returning next"
type textarea "x"
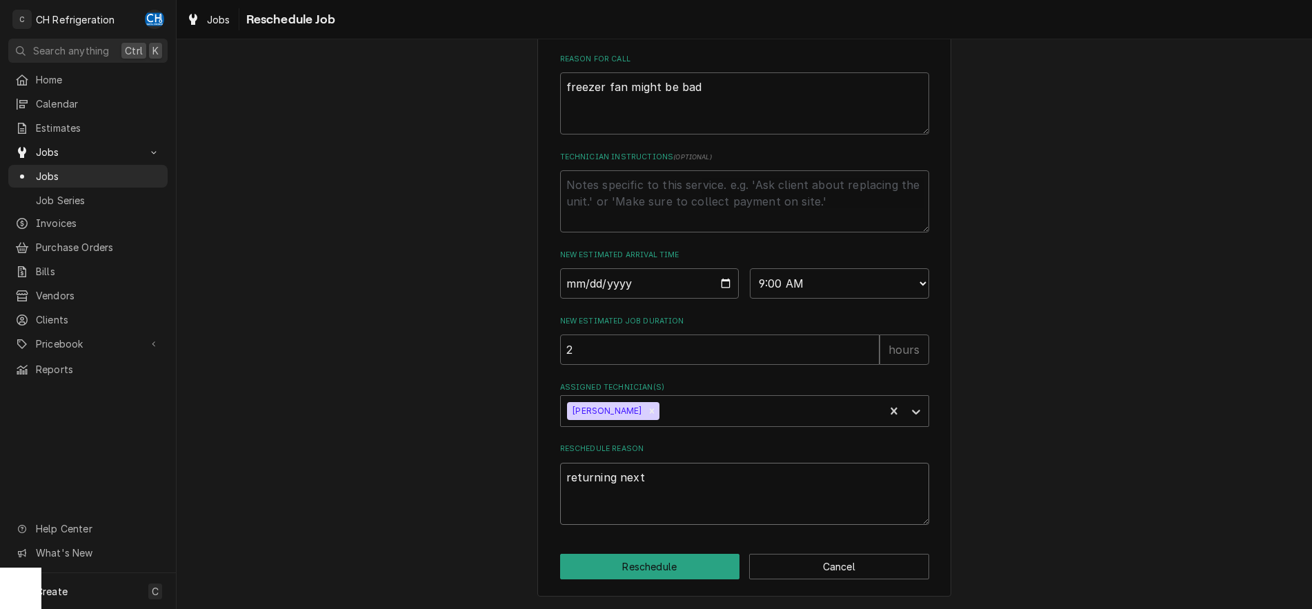
type textarea "returning next t"
type textarea "x"
type textarea "returning next"
type textarea "x"
type textarea "returning next d"
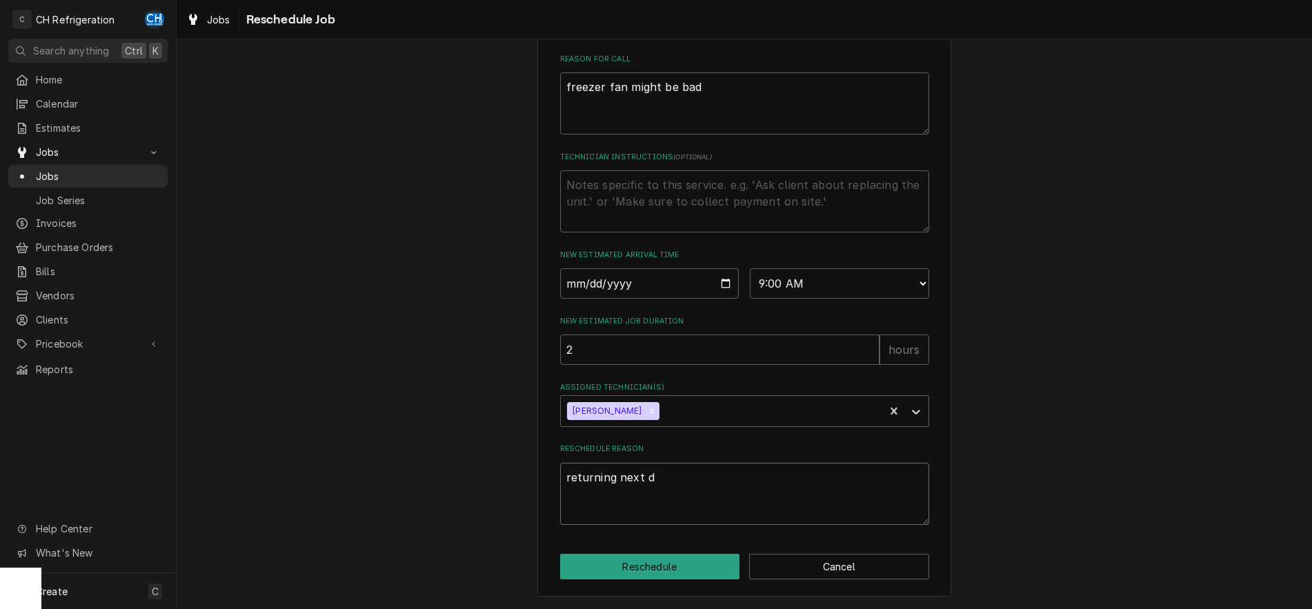
type textarea "x"
type textarea "returning next da"
type textarea "x"
type textarea "returning next day"
click at [653, 574] on button "Reschedule" at bounding box center [650, 567] width 180 height 26
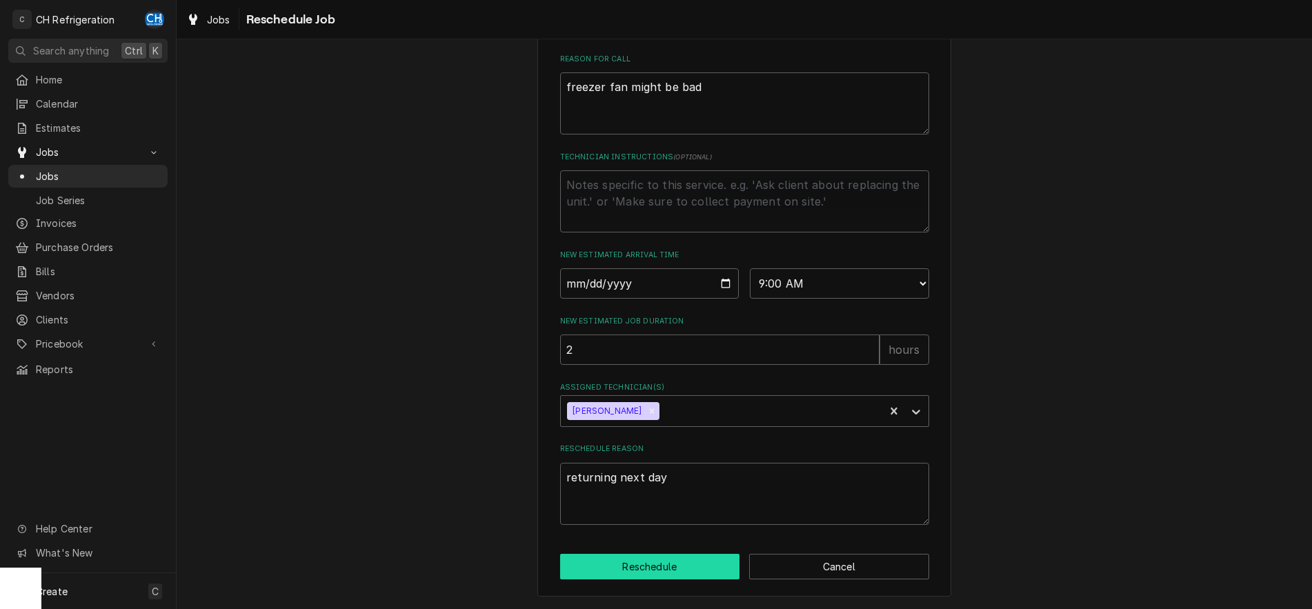
type textarea "x"
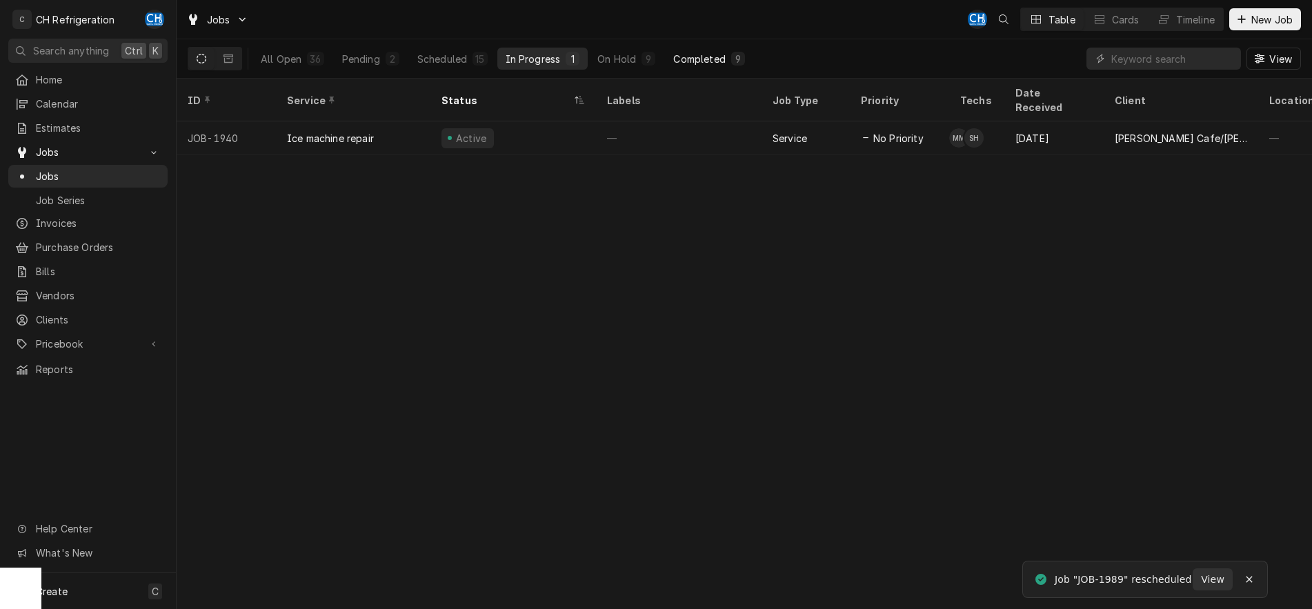
click at [722, 61] on div "Completed" at bounding box center [699, 59] width 52 height 14
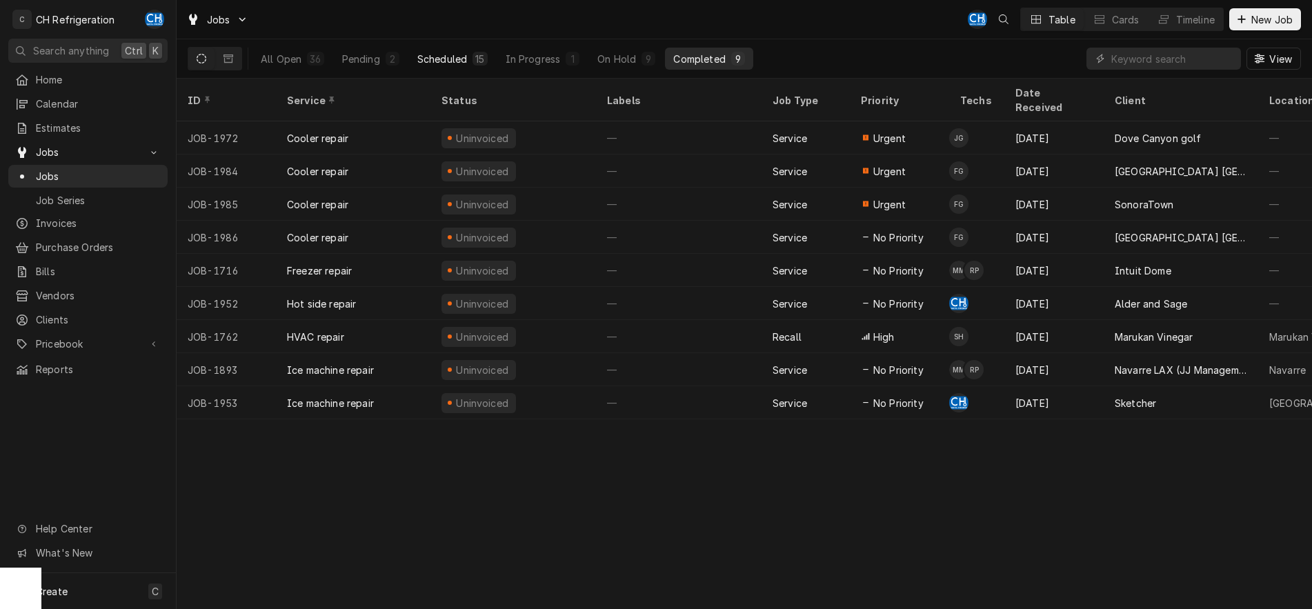
click at [458, 62] on div "Scheduled" at bounding box center [442, 59] width 50 height 14
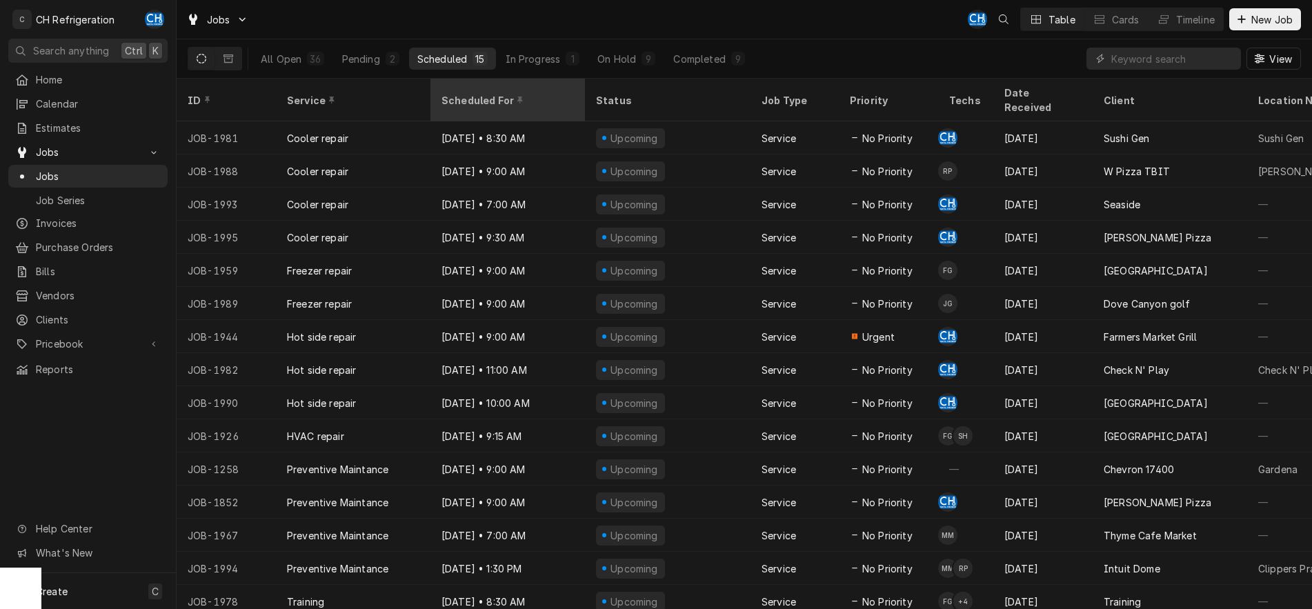
click at [464, 93] on div "Scheduled For" at bounding box center [507, 100] width 130 height 14
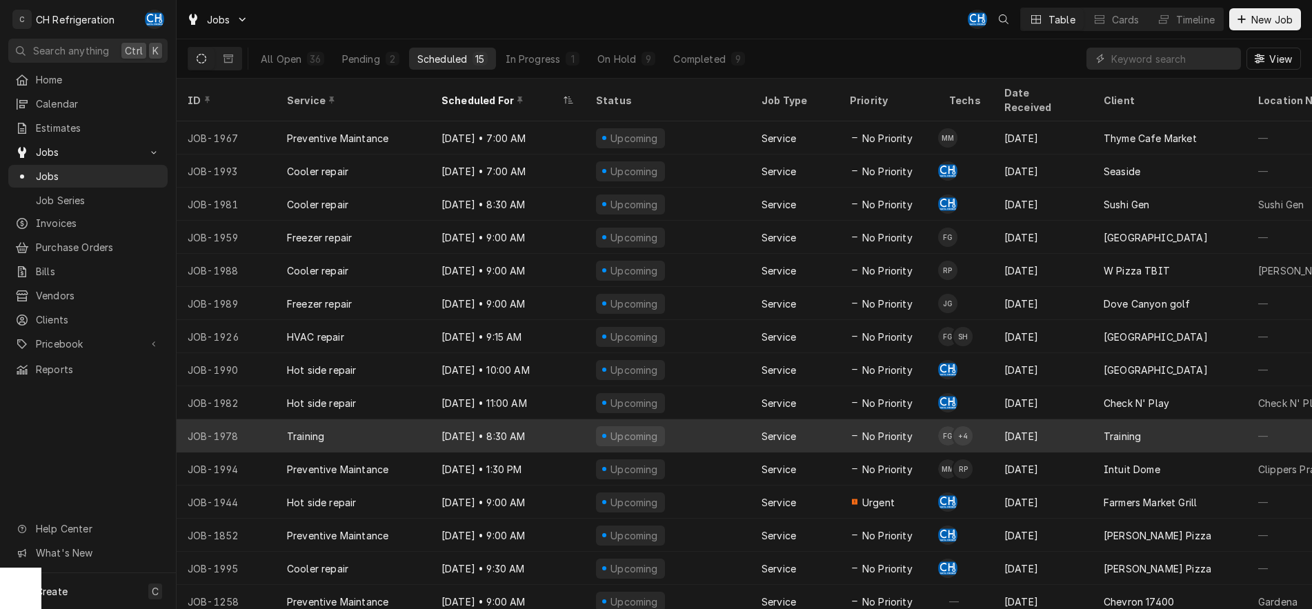
click at [802, 419] on div "Service" at bounding box center [795, 435] width 88 height 33
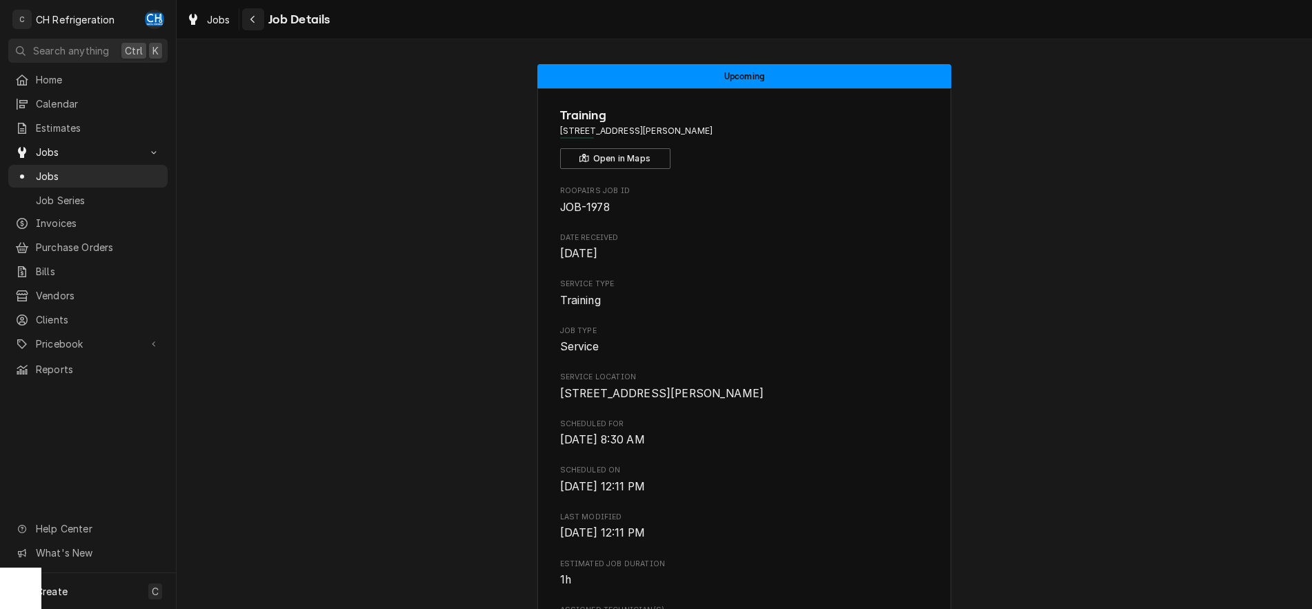
click at [260, 22] on button "Navigate back" at bounding box center [253, 19] width 22 height 22
